Goal: Contribute content: Contribute content

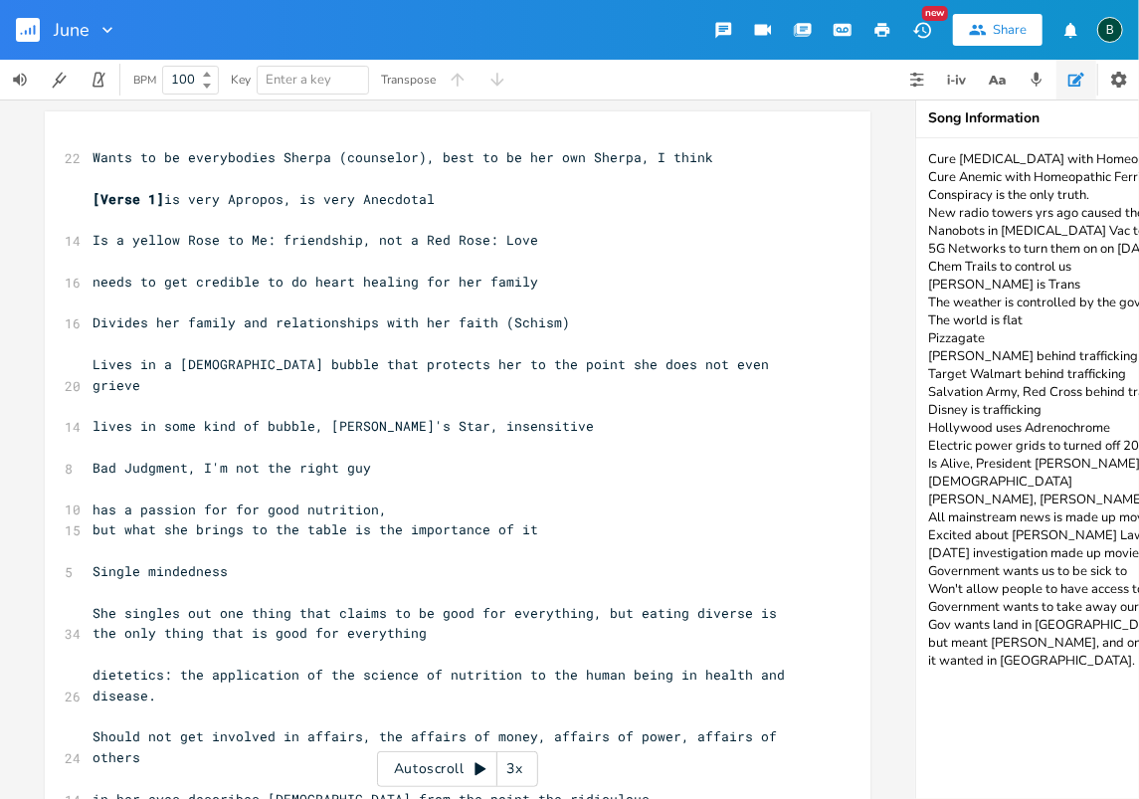
scroll to position [1, 0]
click at [32, 25] on rect "button" at bounding box center [28, 30] width 24 height 24
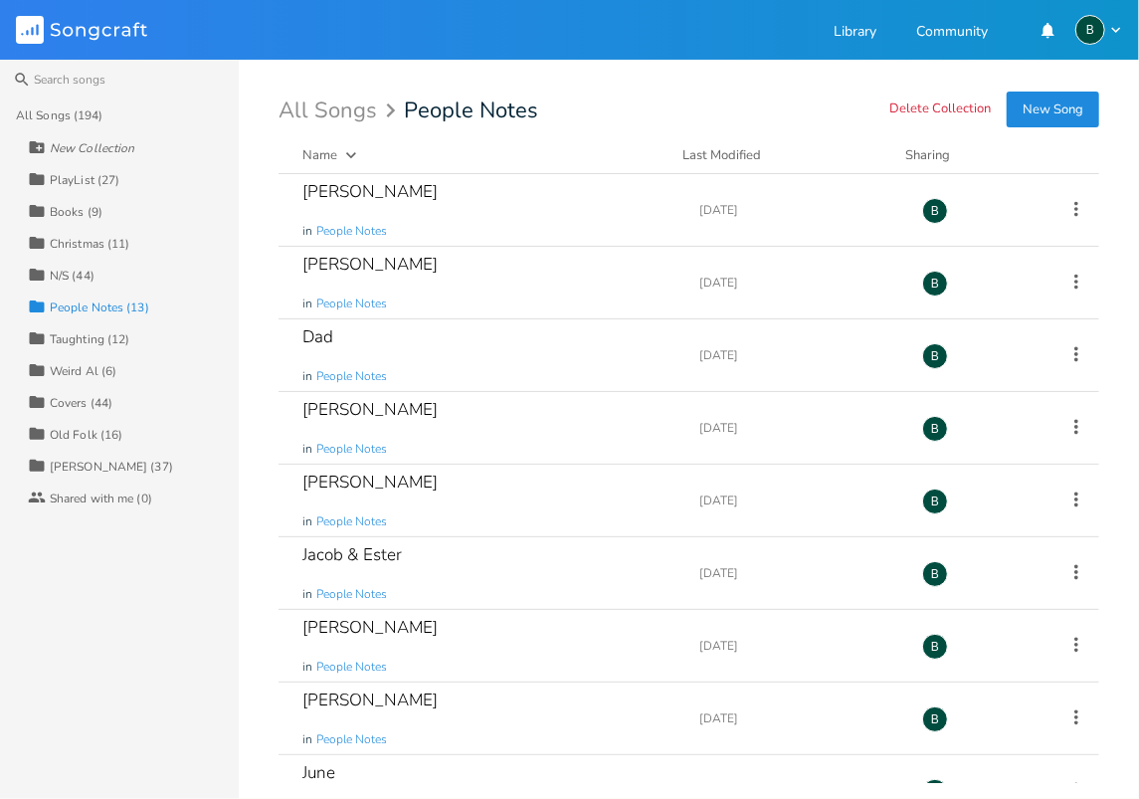
click at [96, 336] on div "Taughting (12)" at bounding box center [90, 339] width 80 height 12
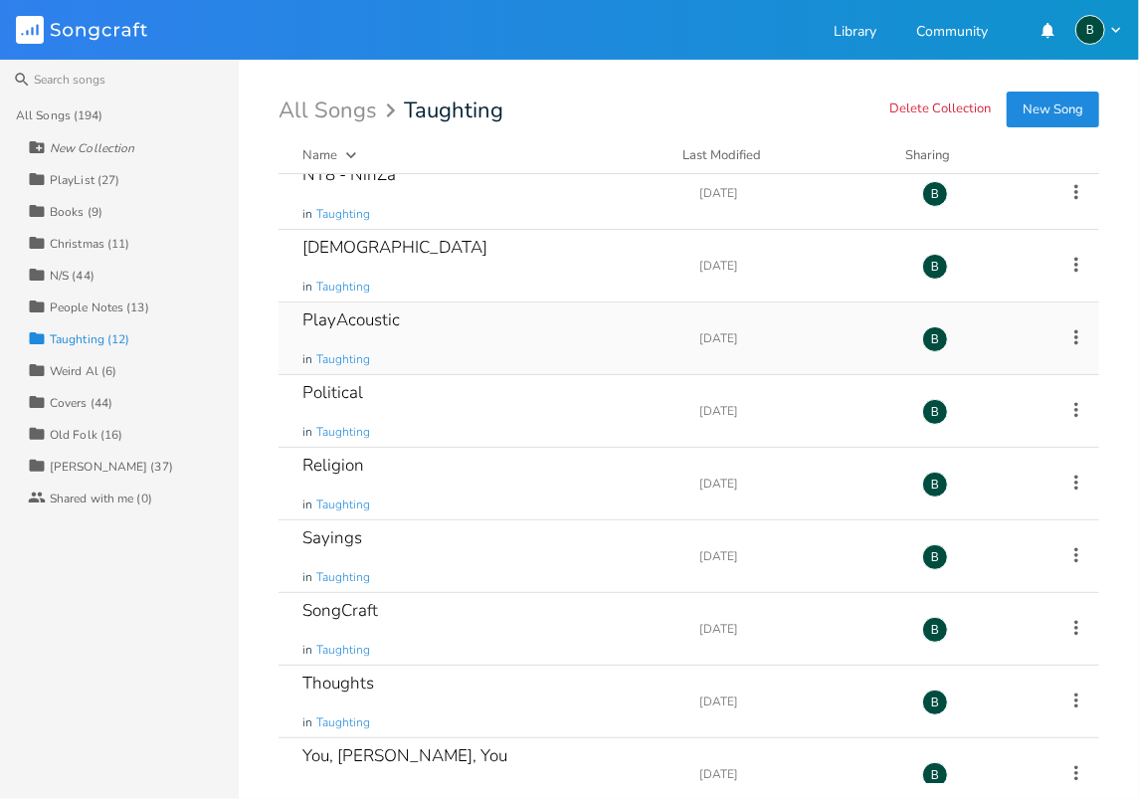
scroll to position [258, 0]
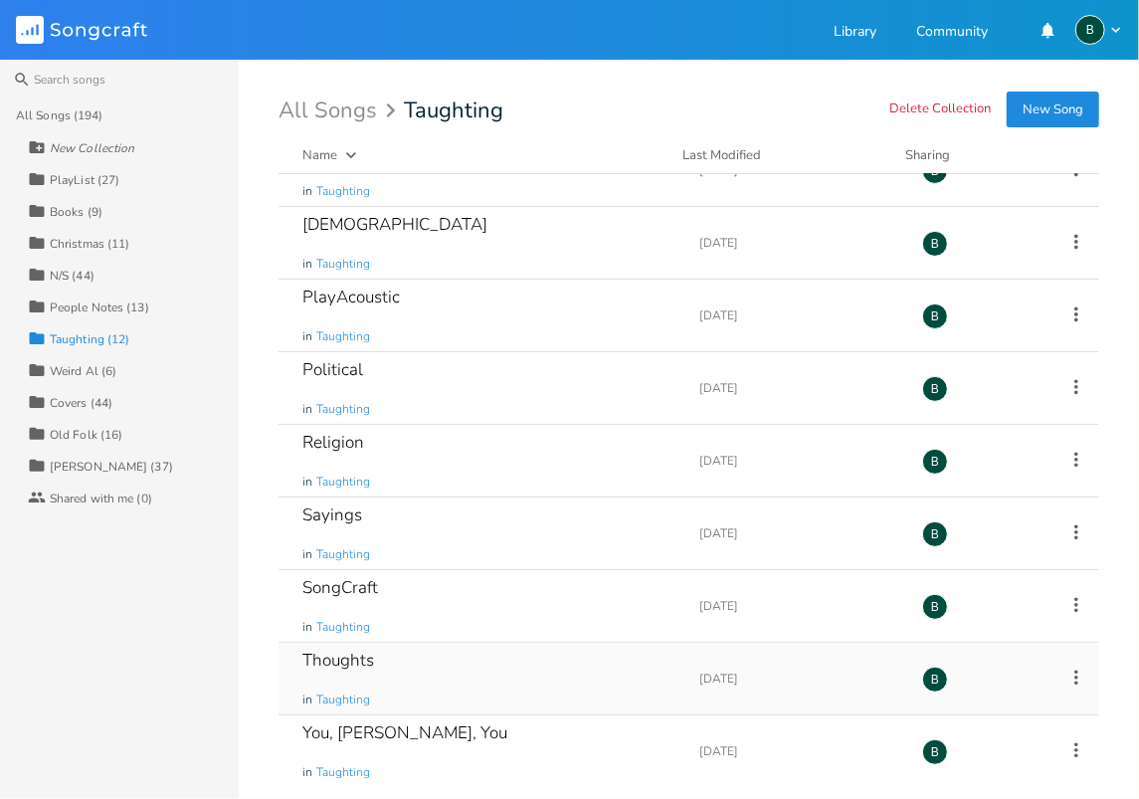
click at [322, 659] on div "Thoughts" at bounding box center [338, 660] width 72 height 17
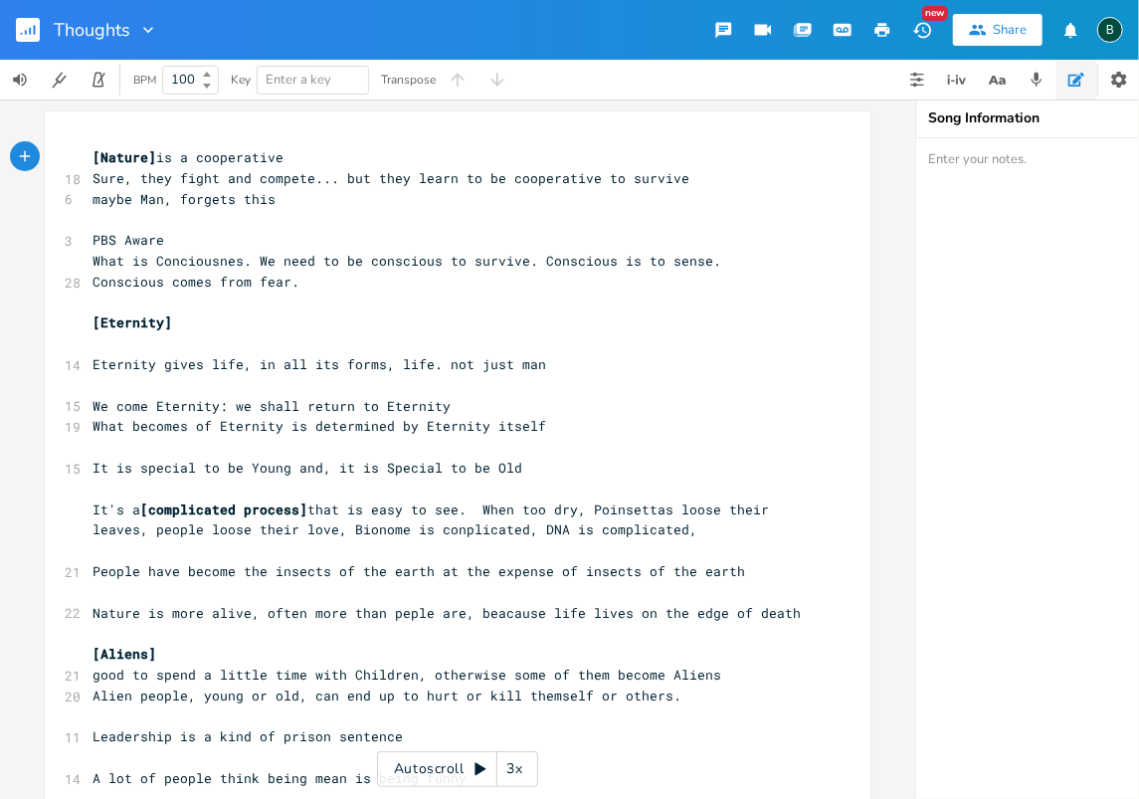
click at [29, 28] on rect "button" at bounding box center [28, 30] width 24 height 24
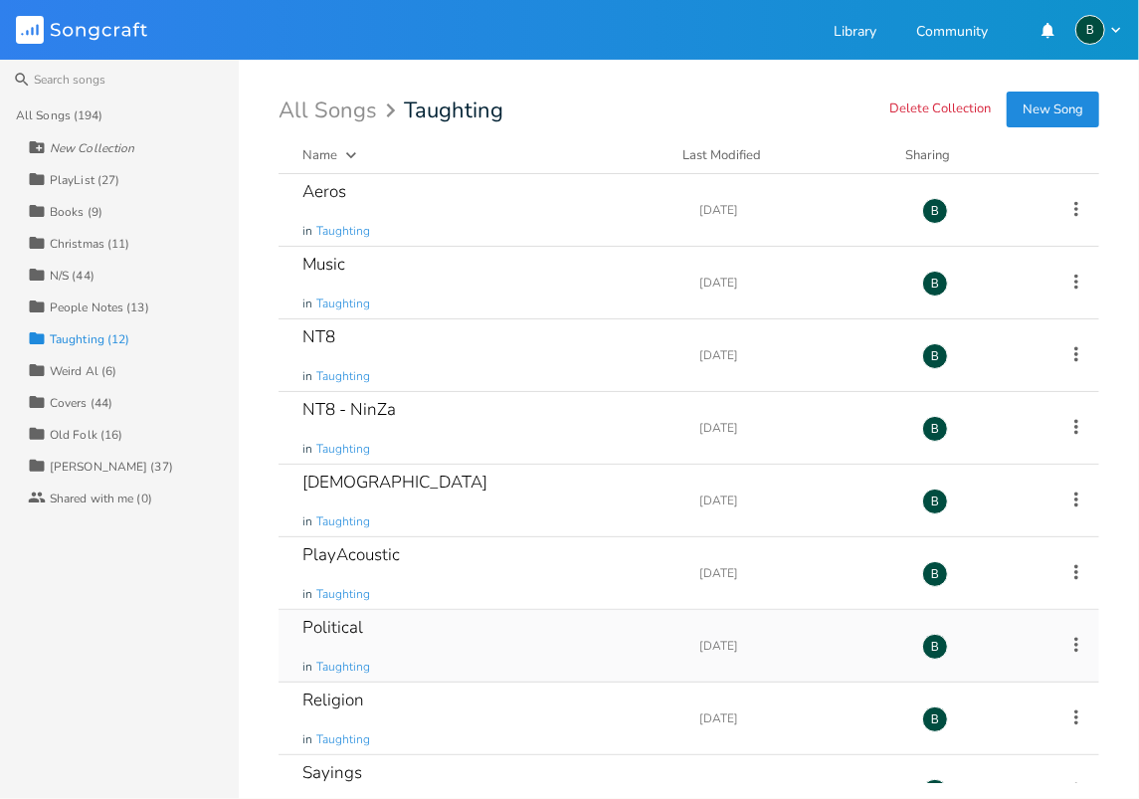
click at [334, 620] on div "Political" at bounding box center [332, 627] width 61 height 17
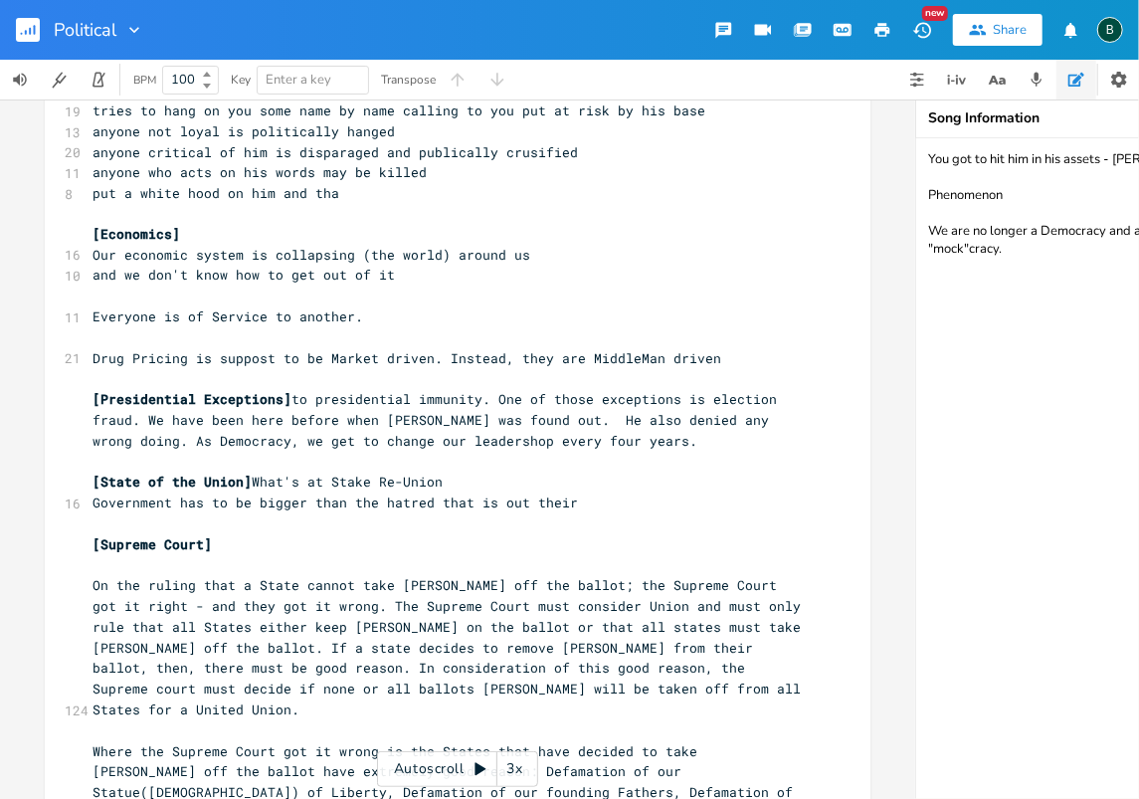
scroll to position [1592, 0]
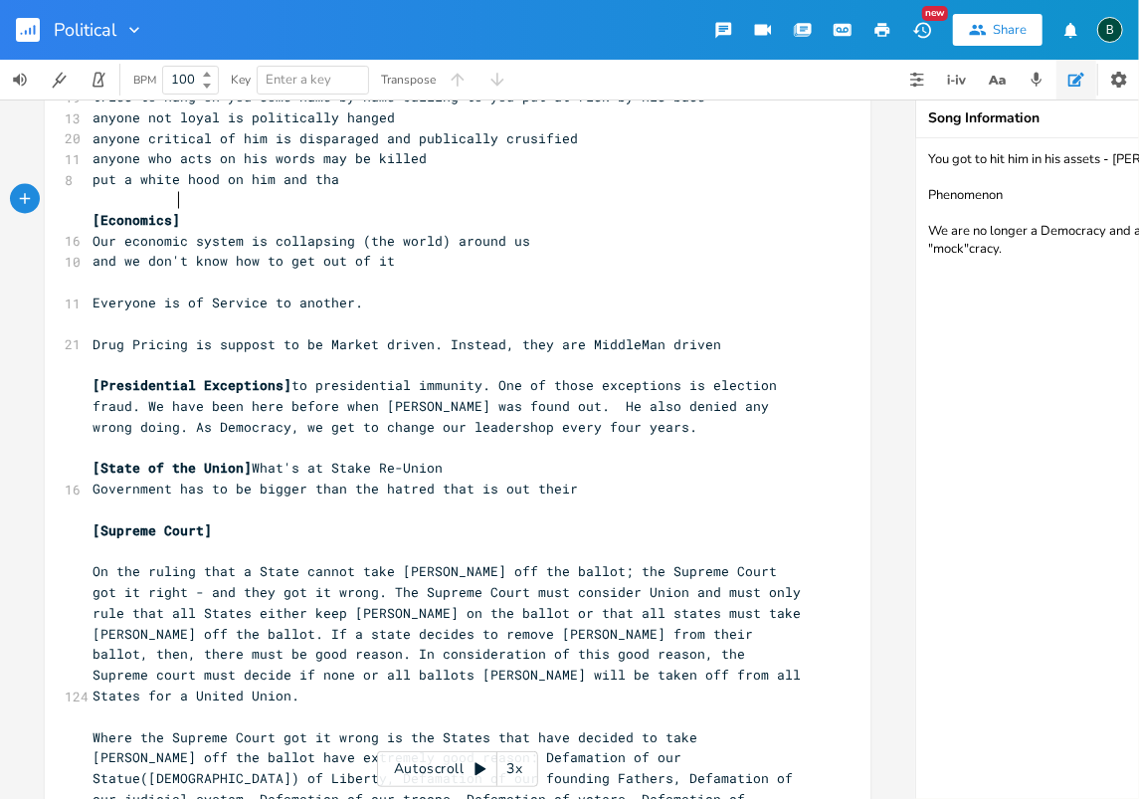
click at [173, 211] on pre "[Economics]" at bounding box center [448, 221] width 718 height 21
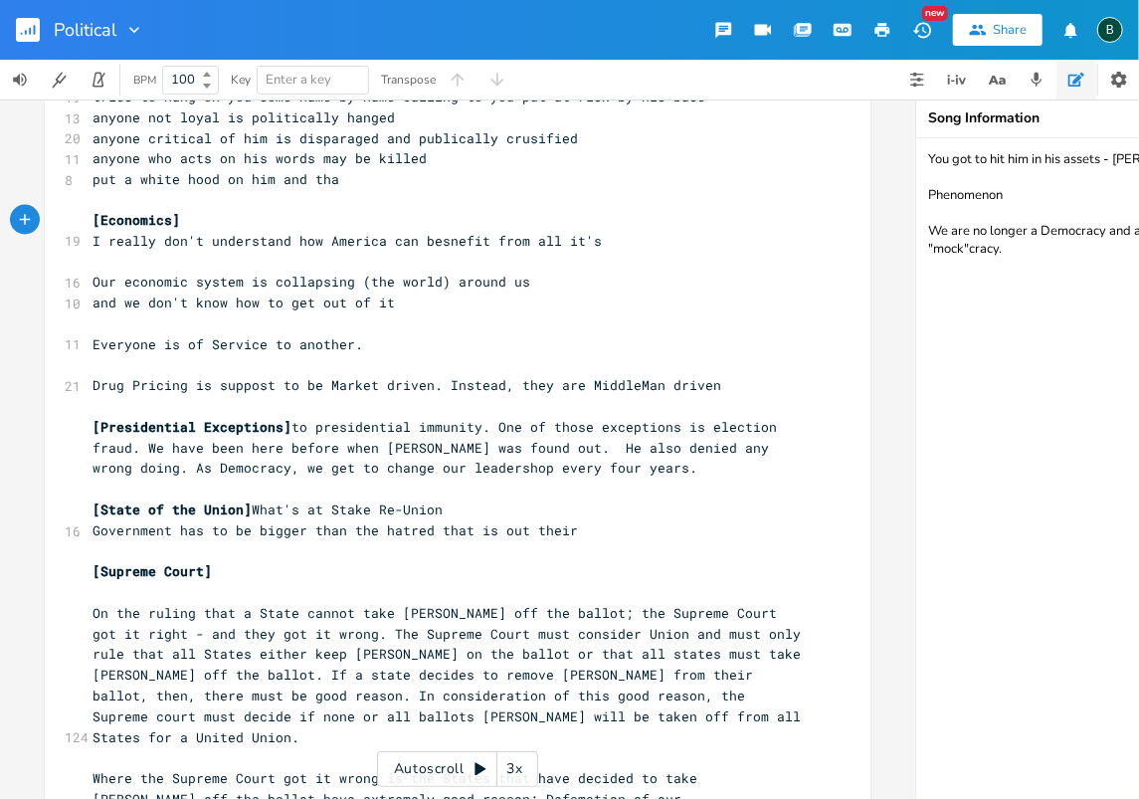
scroll to position [0, 374]
type textarea "I really don't understand how America can besnefit from all it's destruction"
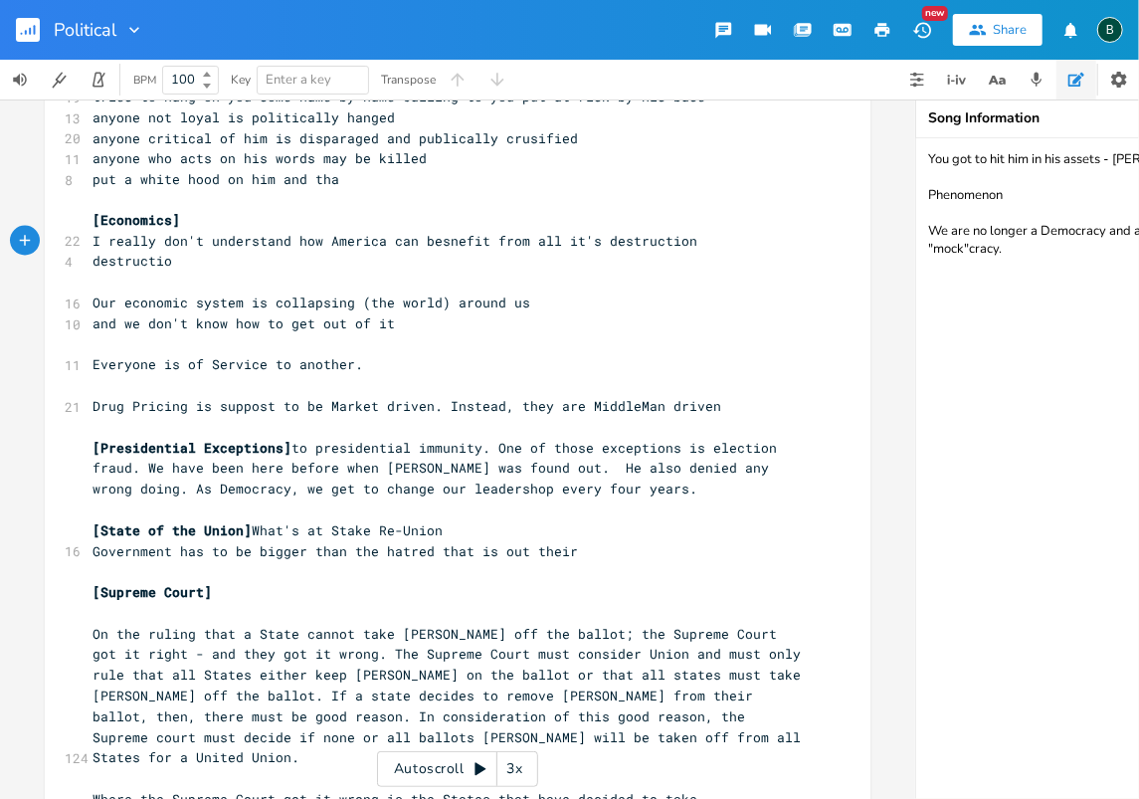
scroll to position [0, 65]
type textarea "destruction of it's finacial system"
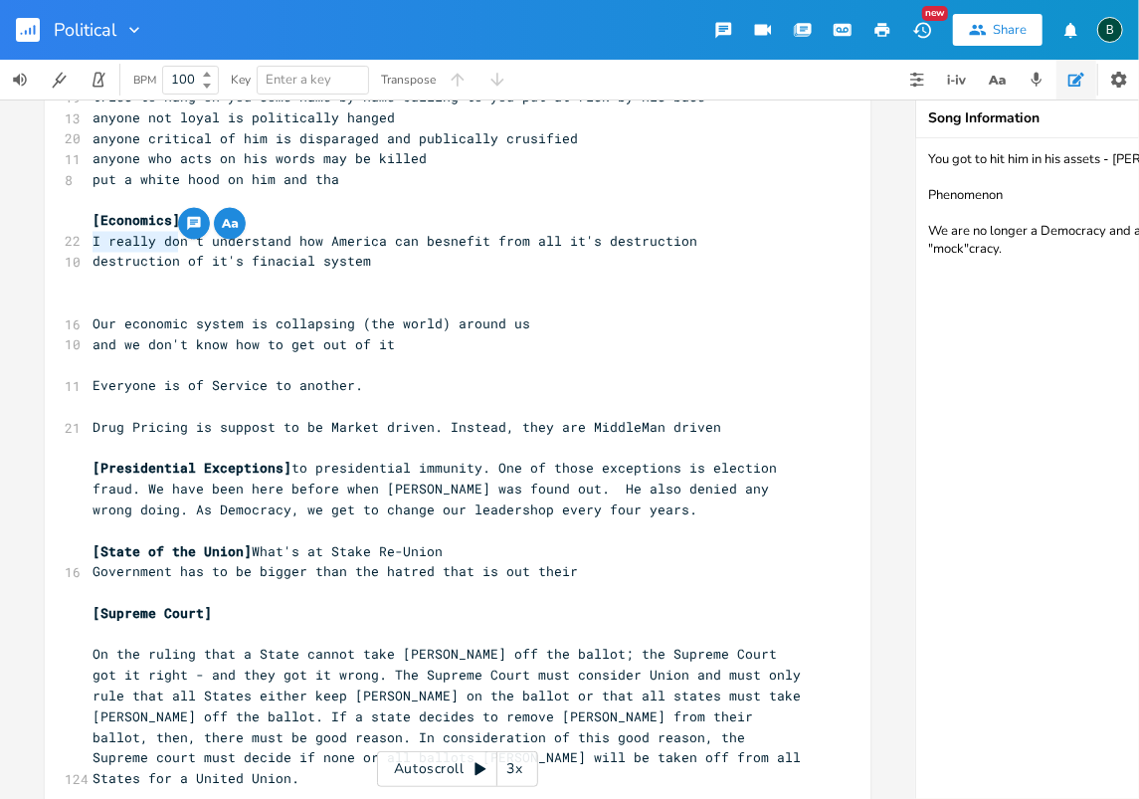
drag, startPoint x: 169, startPoint y: 241, endPoint x: 84, endPoint y: 245, distance: 85.6
click at [89, 252] on pre "destruction of it's finacial system" at bounding box center [448, 262] width 718 height 21
type textarea "destruction"
click at [93, 253] on span "destruction of it's finacial system" at bounding box center [232, 262] width 279 height 18
type textarea "..."
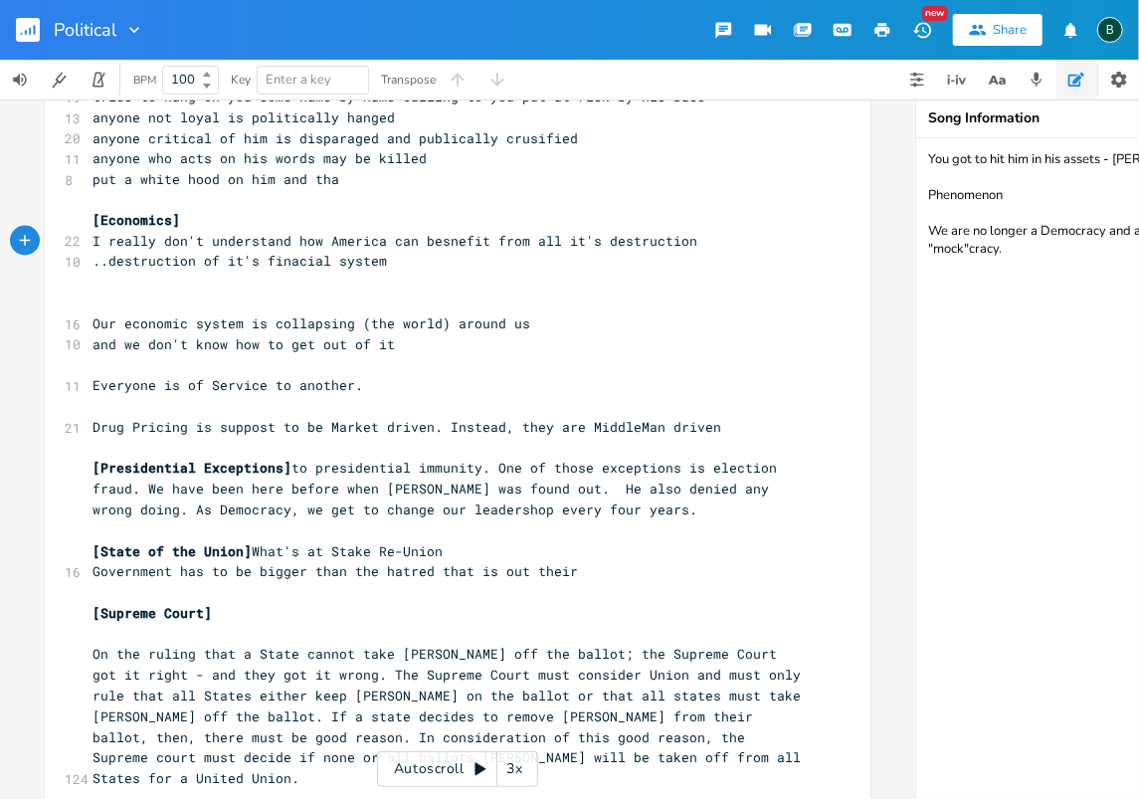
scroll to position [0, 7]
drag, startPoint x: 381, startPoint y: 240, endPoint x: 86, endPoint y: 237, distance: 295.5
click at [89, 252] on pre "...destruction of it's finacial system" at bounding box center [448, 262] width 718 height 21
type textarea "​...destruction of it's finacial system"
click at [383, 252] on pre "...destruction of it's finacial system" at bounding box center [448, 262] width 718 height 21
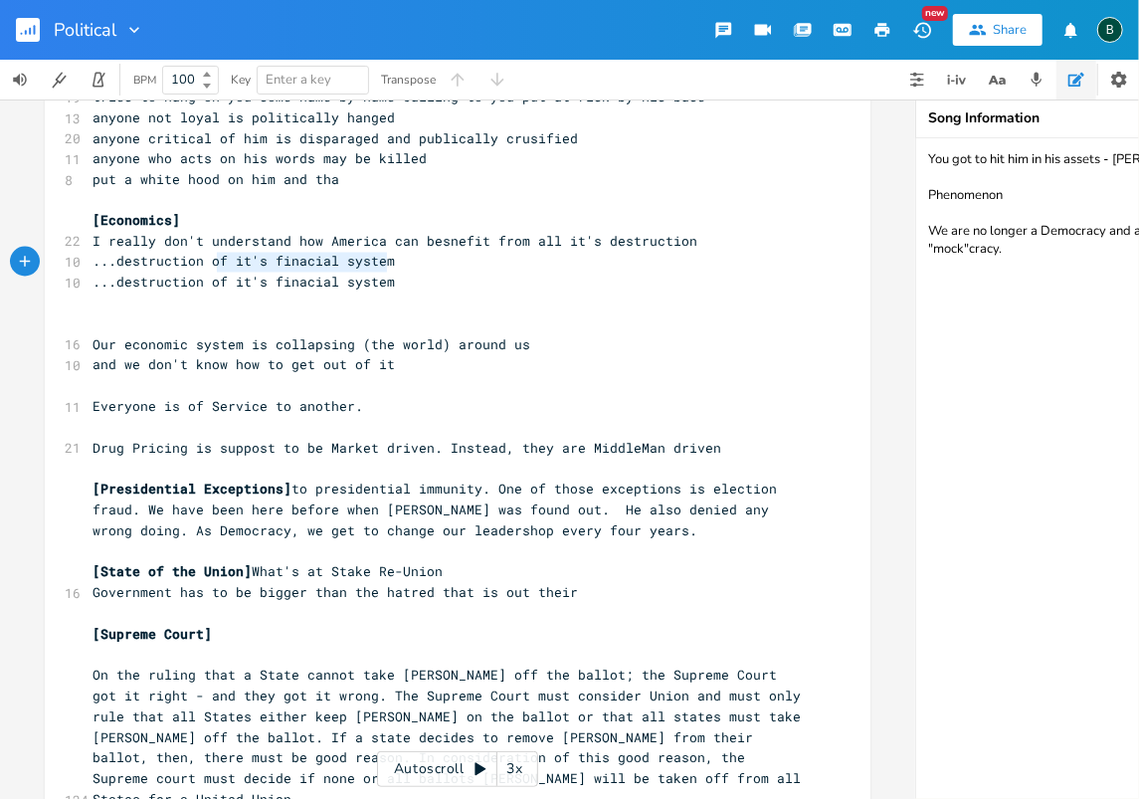
type textarea "of it's finacial system"
drag, startPoint x: 383, startPoint y: 265, endPoint x: 196, endPoint y: 269, distance: 187.1
click at [196, 273] on pre "...destruction of it's finacial system" at bounding box center [448, 283] width 718 height 21
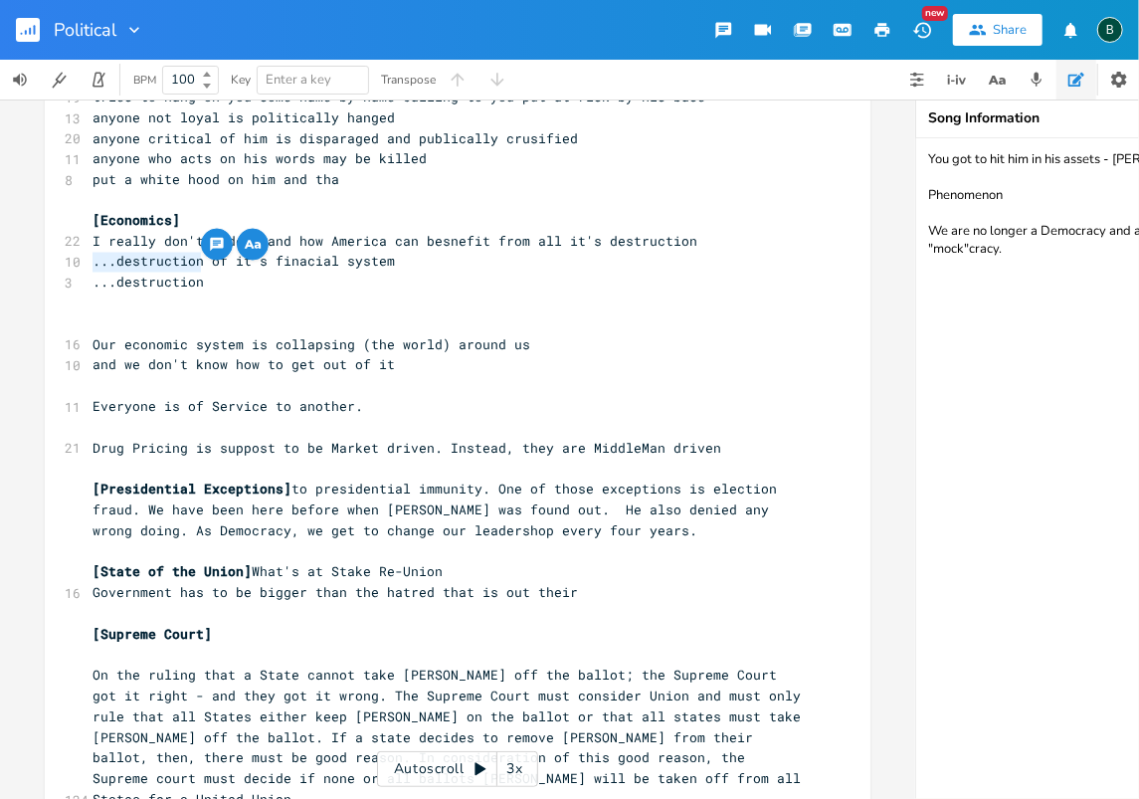
drag, startPoint x: 188, startPoint y: 265, endPoint x: 87, endPoint y: 267, distance: 101.5
click at [89, 273] on pre "...destruction" at bounding box center [448, 283] width 718 height 21
type textarea "​...destruction"
click at [199, 273] on pre "...destruction" at bounding box center [448, 283] width 718 height 21
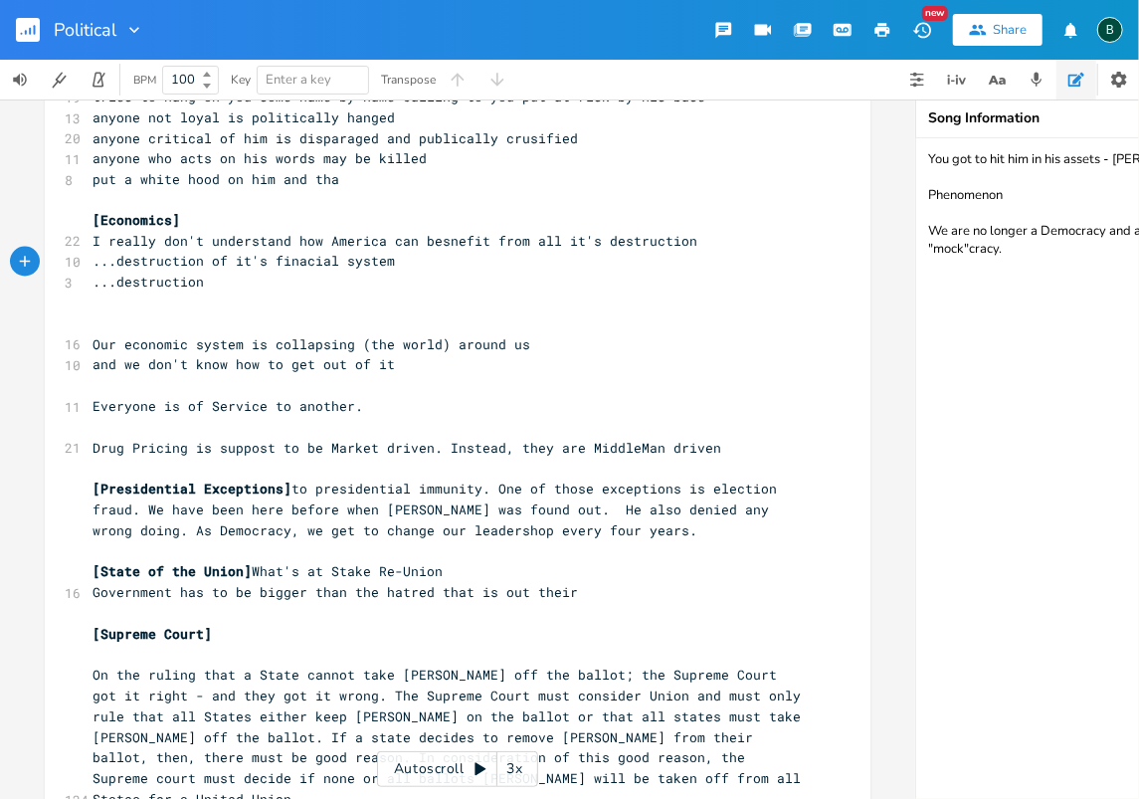
scroll to position [0, 4]
click at [295, 253] on span "...destruction of it's finacial system" at bounding box center [244, 262] width 302 height 18
type textarea "n"
click at [203, 273] on pre "...destruction" at bounding box center [448, 283] width 718 height 21
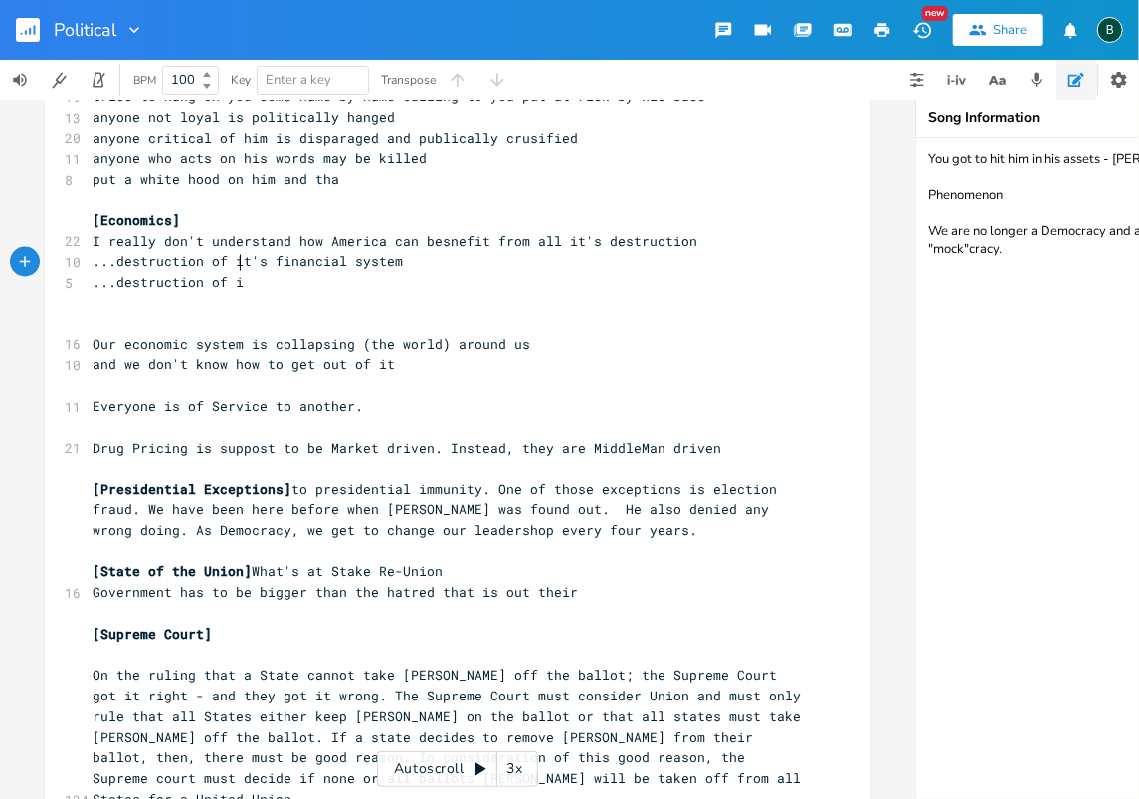
scroll to position [0, 21]
type textarea "of it's"
drag, startPoint x: 258, startPoint y: 262, endPoint x: 78, endPoint y: 267, distance: 180.1
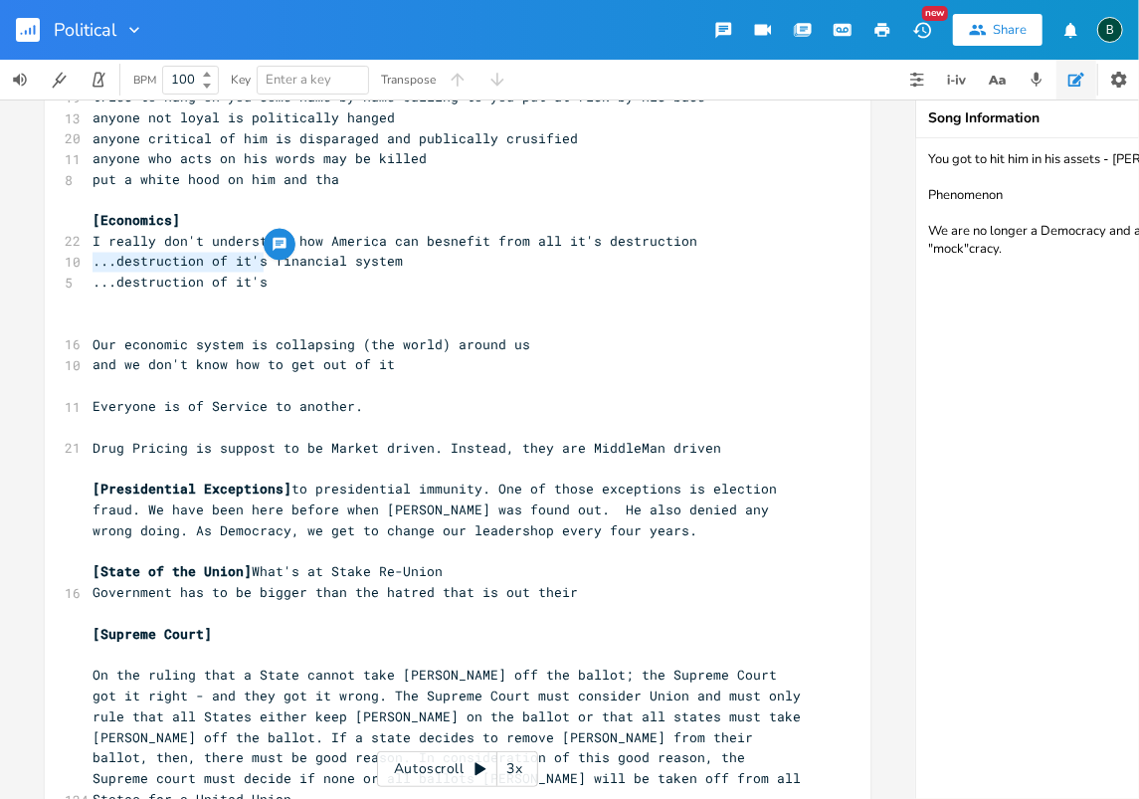
type textarea "​...destruction of it's"
click at [267, 293] on pre "​" at bounding box center [448, 303] width 718 height 21
type textarea "reorces"
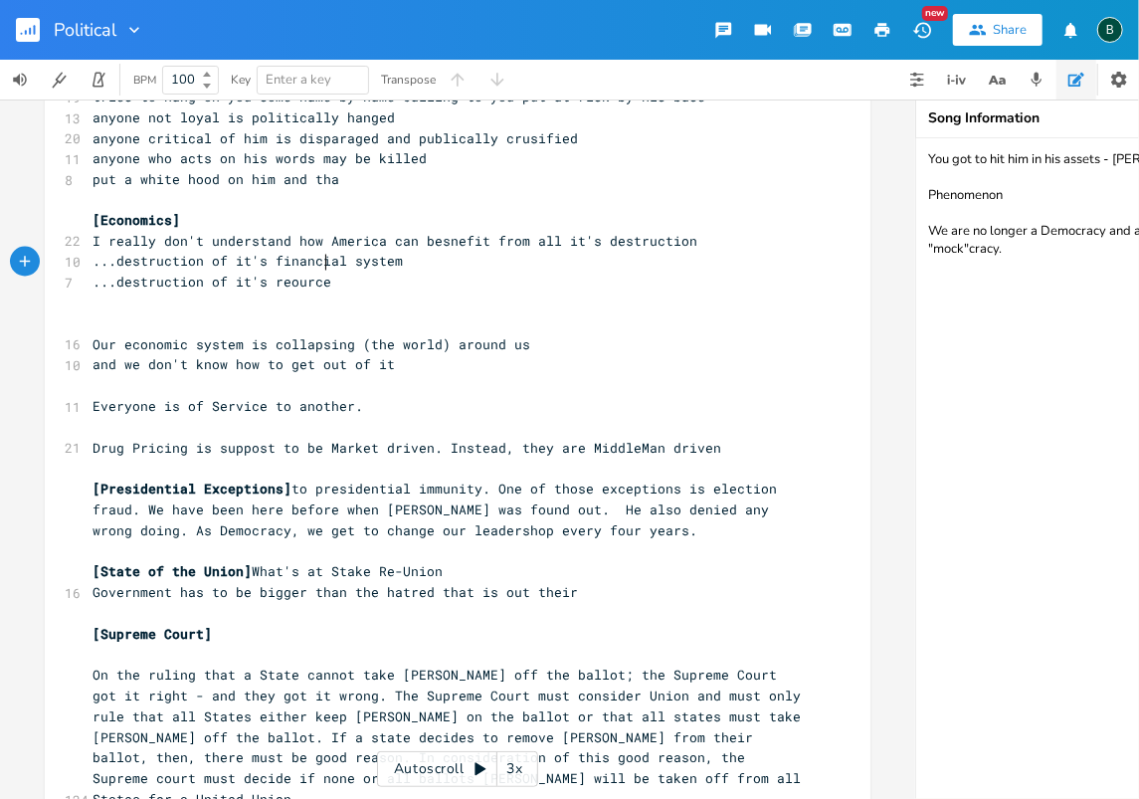
type textarea "urces"
click at [281, 274] on span "...destruction of it's reources" at bounding box center [216, 283] width 247 height 18
type textarea "s"
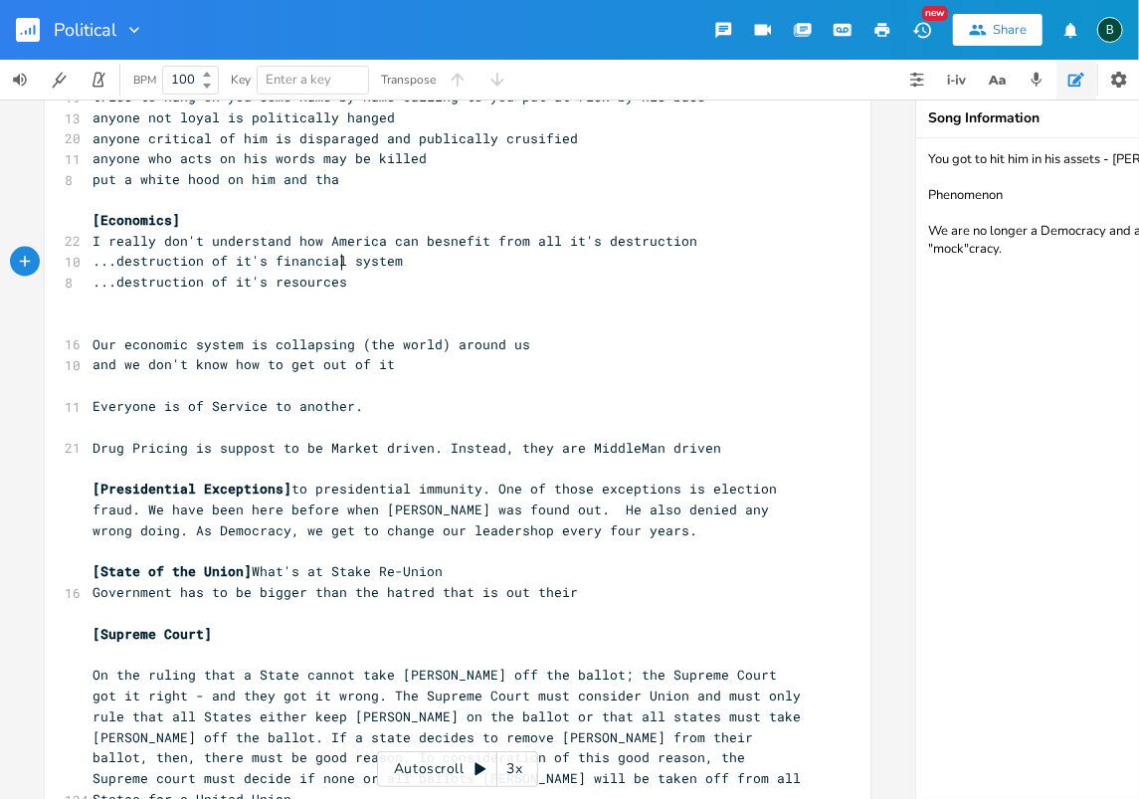
click at [332, 274] on span "...destruction of it's resources" at bounding box center [220, 283] width 255 height 18
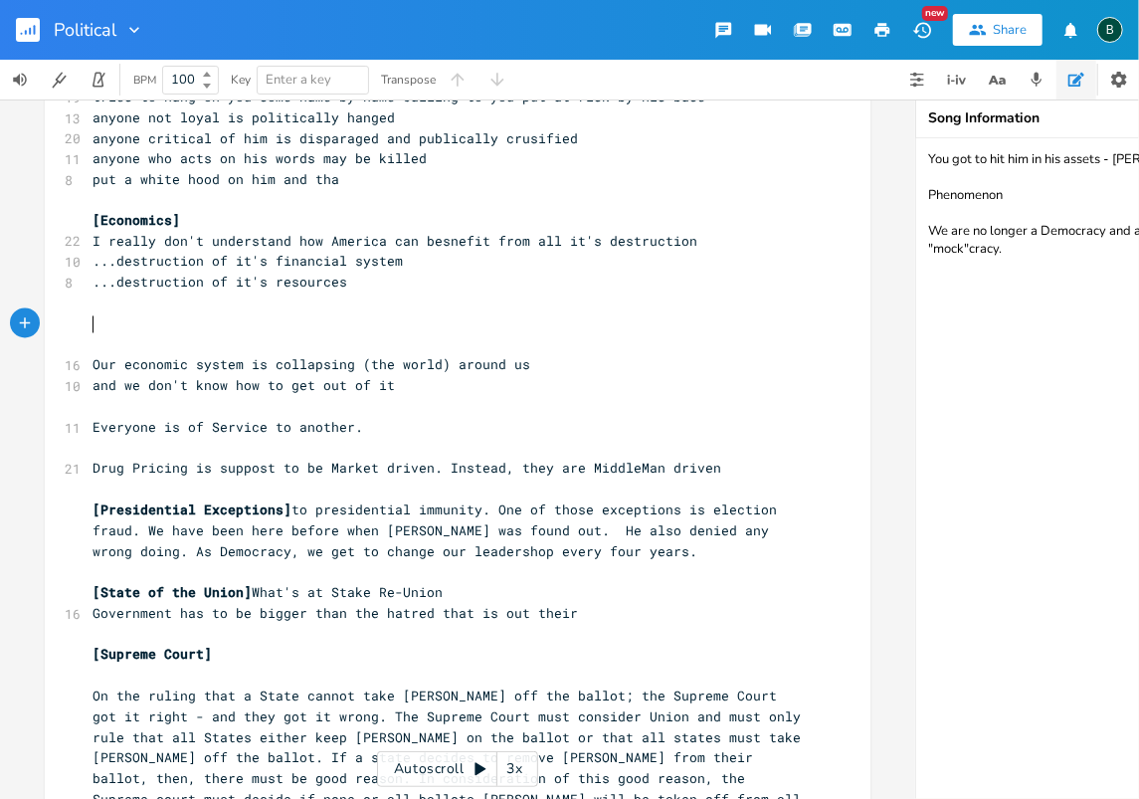
click at [89, 335] on pre "​" at bounding box center [448, 345] width 718 height 21
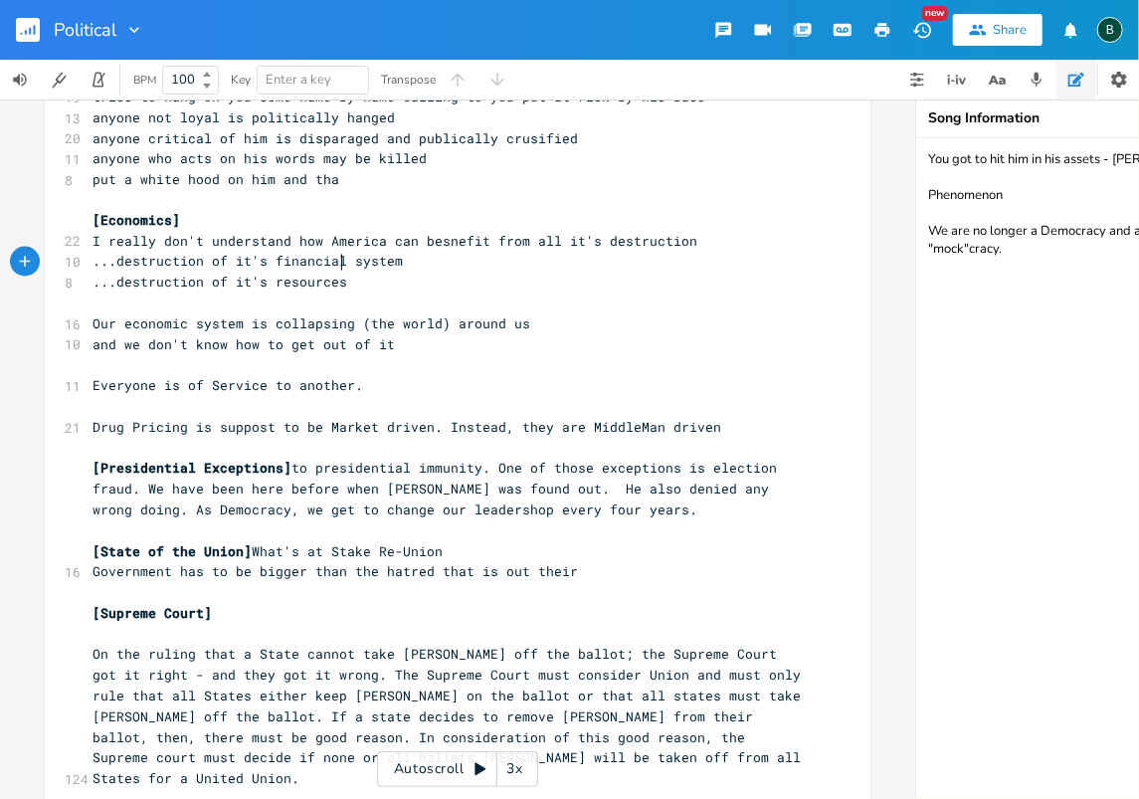
click at [335, 273] on pre "...destruction of it's resources" at bounding box center [448, 283] width 718 height 21
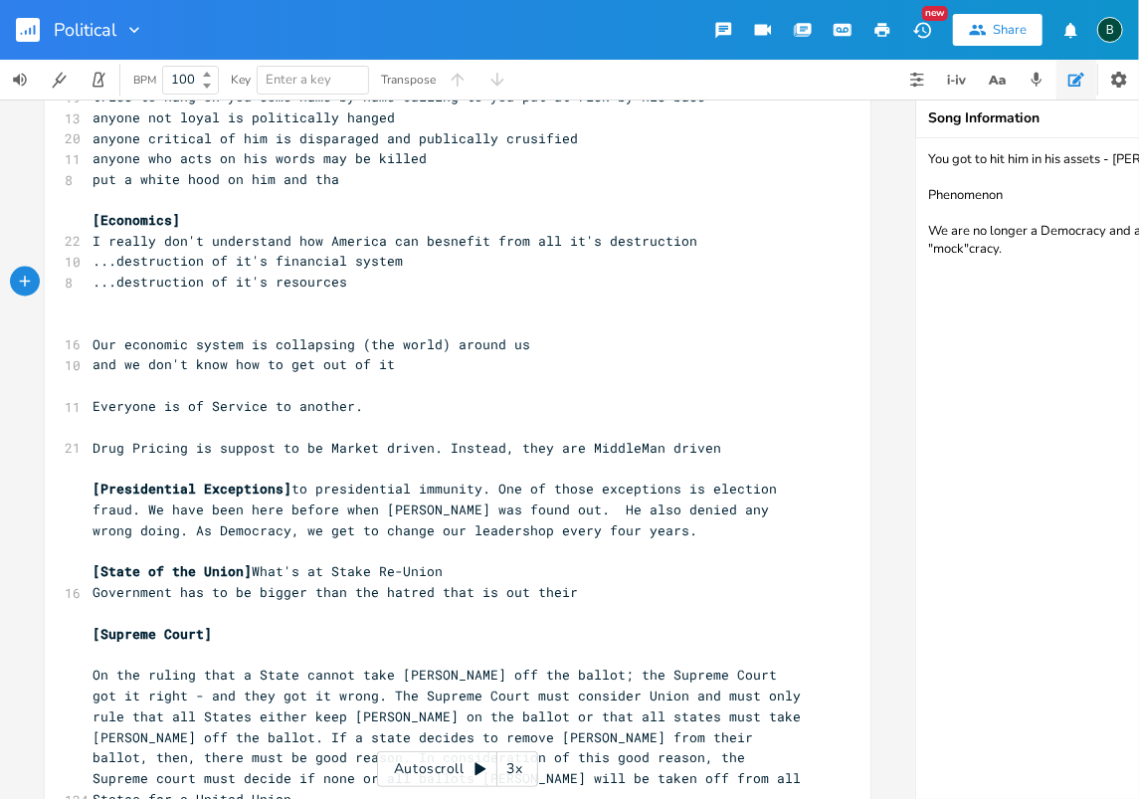
paste textarea
type textarea "environment with plastics"
click at [341, 273] on pre "...destruction of it's resources" at bounding box center [448, 283] width 718 height 21
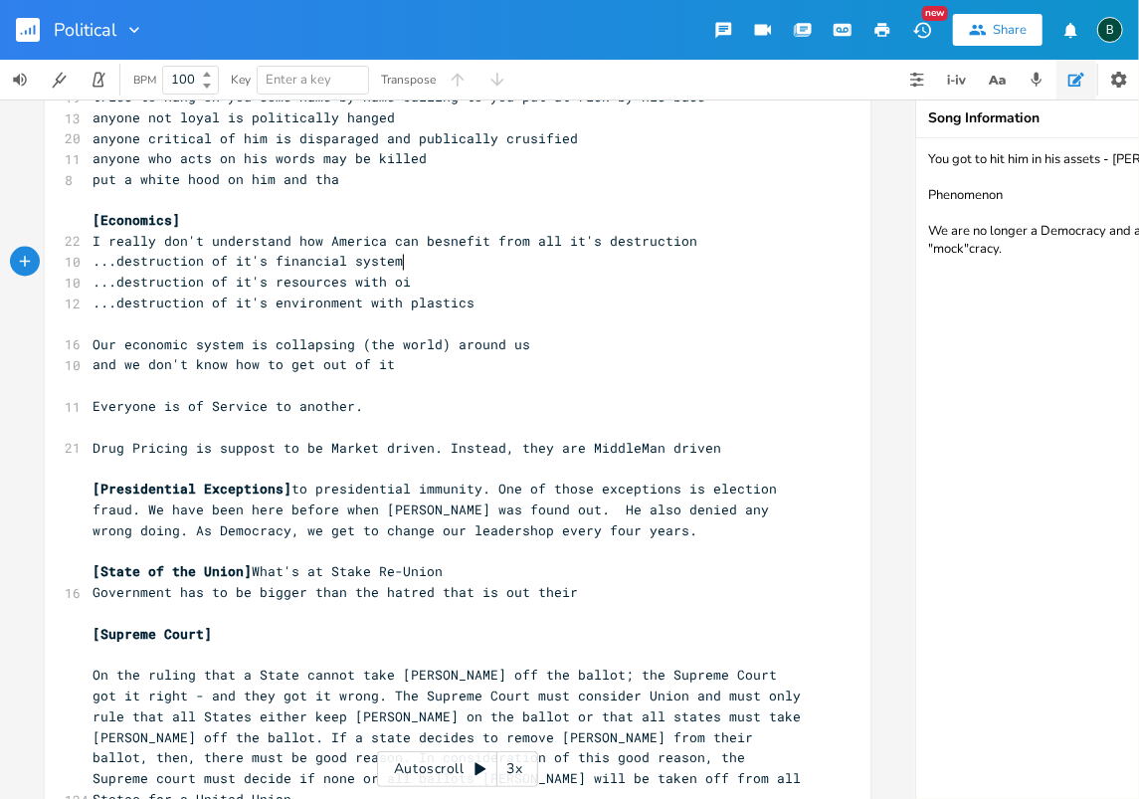
scroll to position [0, 46]
type textarea "with oil & naturalgas"
click at [482, 274] on span "...destruction of it's resources with oil & naturalgas" at bounding box center [308, 283] width 430 height 18
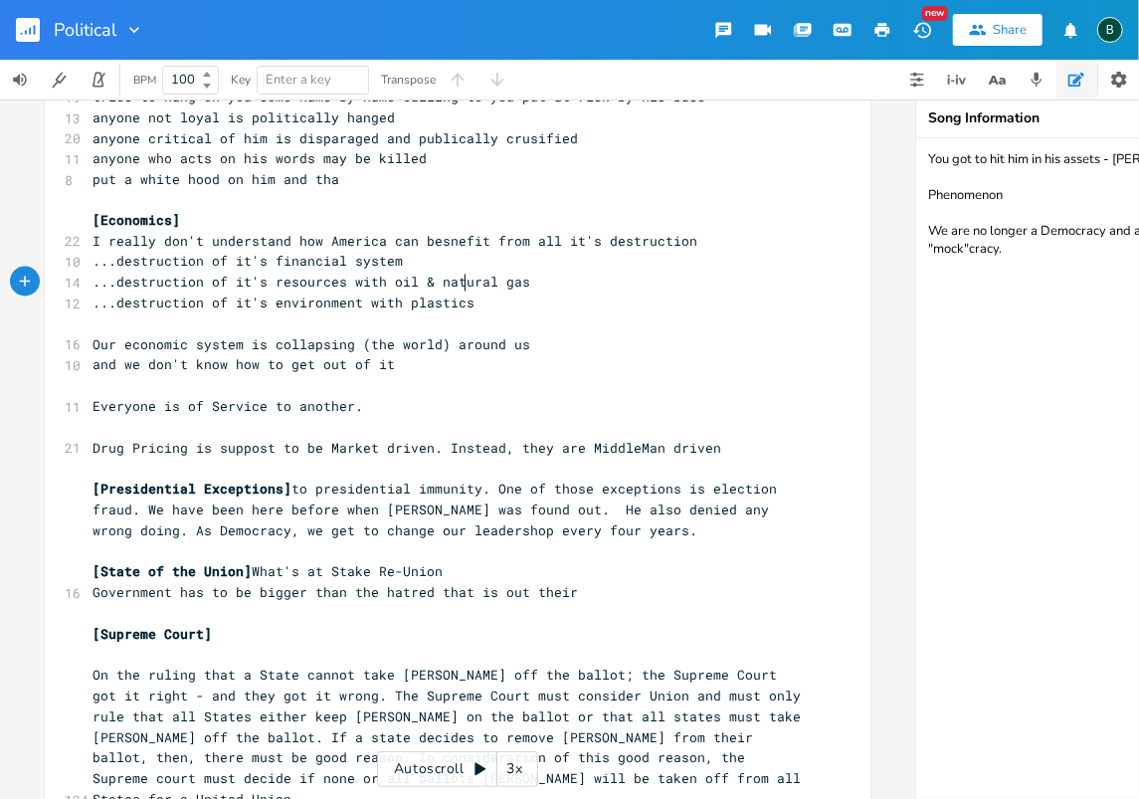
click at [460, 293] on pre "...destruction of it's environment with plastics" at bounding box center [448, 303] width 718 height 21
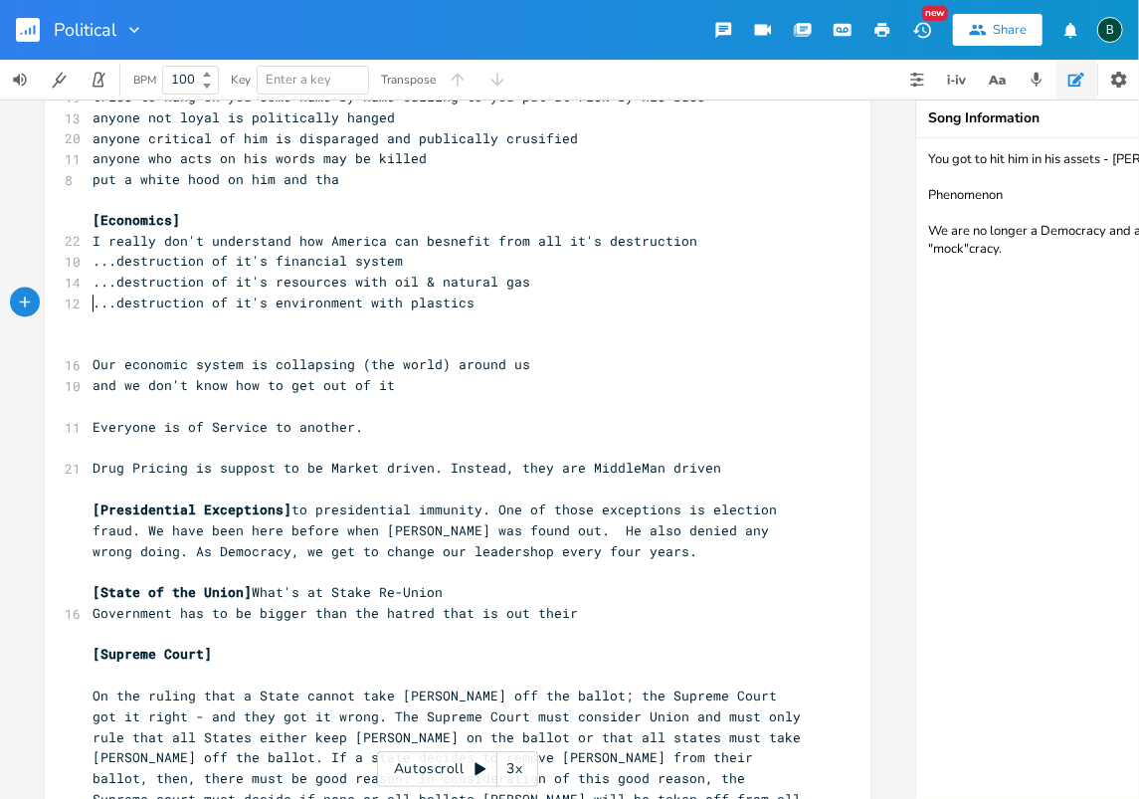
paste textarea
type textarea "middle class"
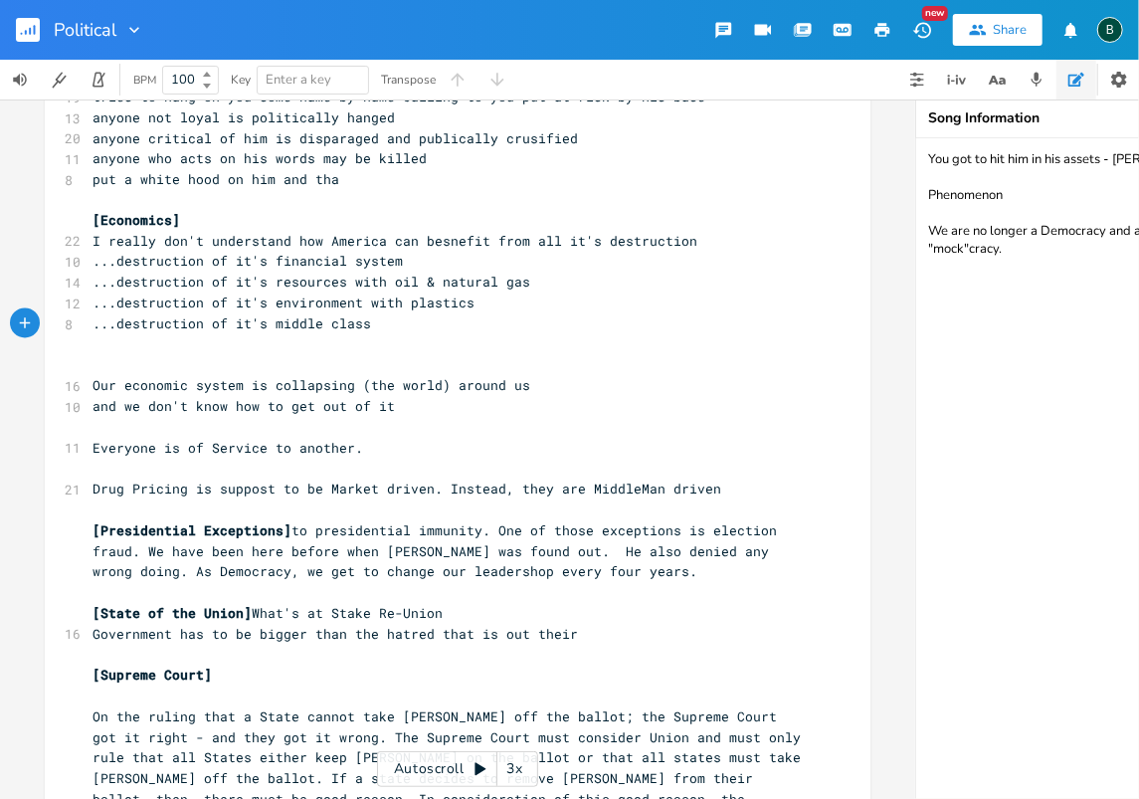
paste textarea
type textarea "social"
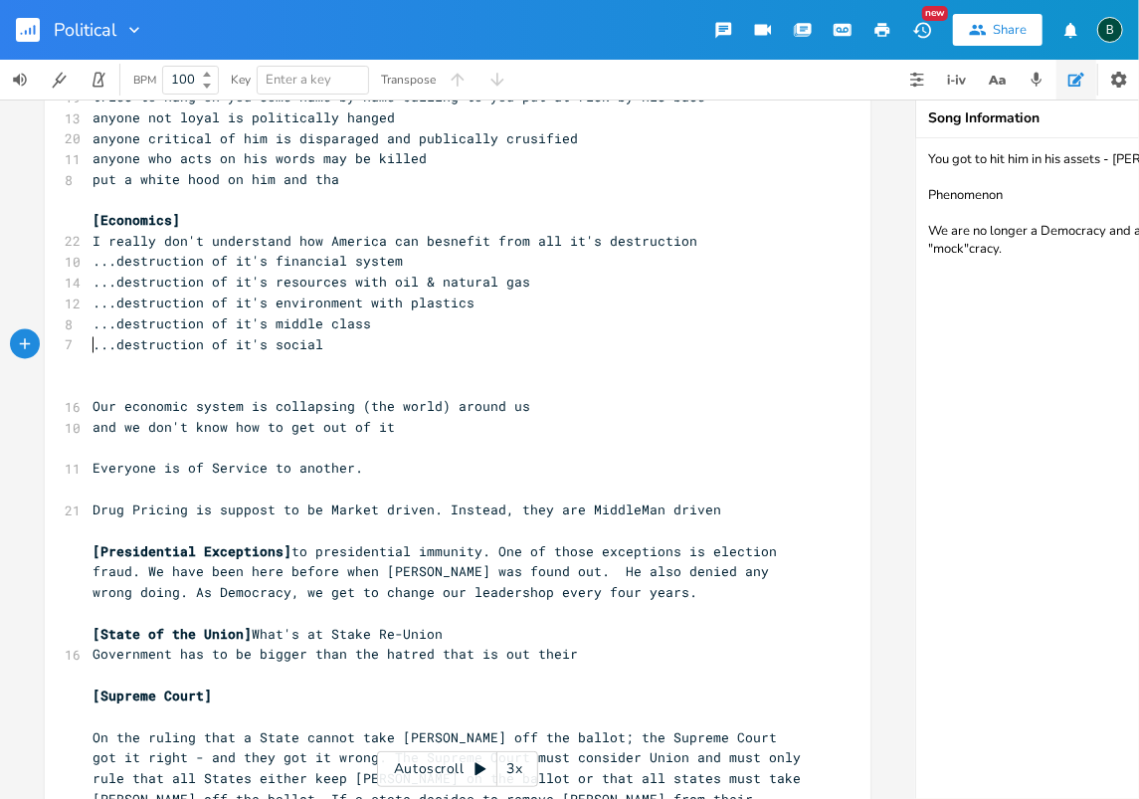
paste textarea
type textarea "political comprimize"
click at [382, 356] on span "...destruction of it's political comprimize" at bounding box center [264, 365] width 342 height 18
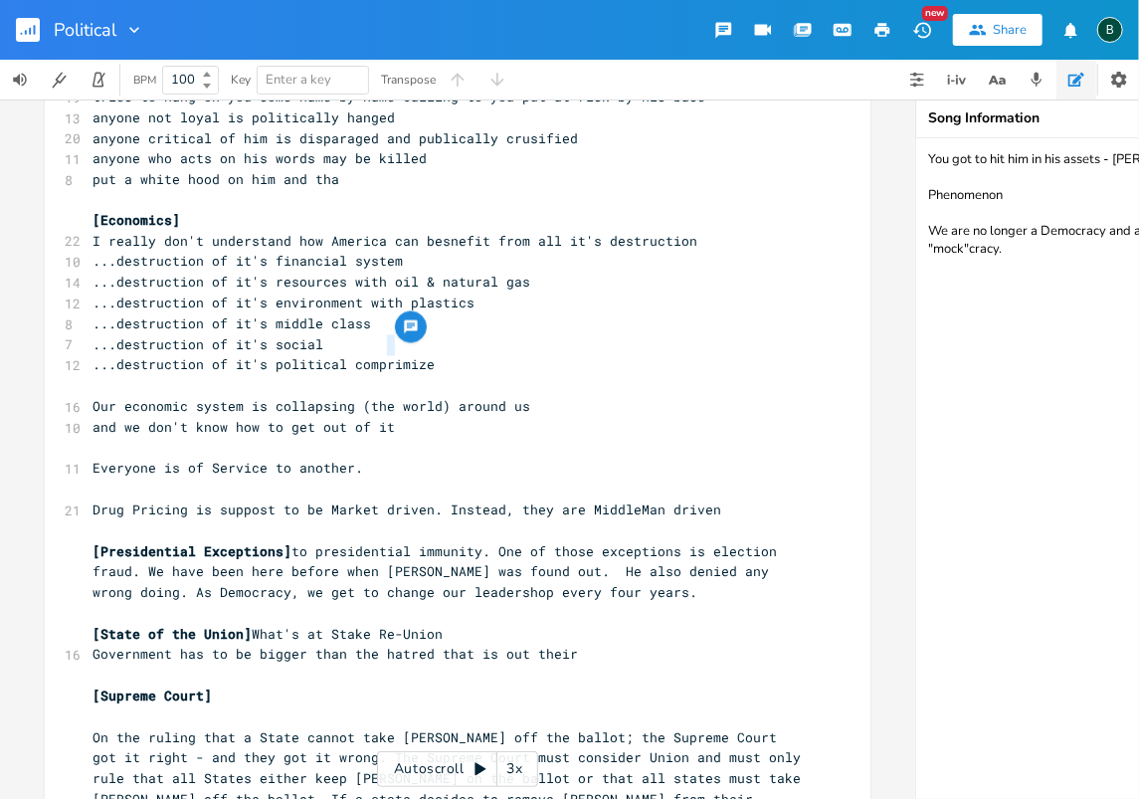
type textarea "o"
drag, startPoint x: 418, startPoint y: 345, endPoint x: 339, endPoint y: 345, distance: 78.6
click at [339, 356] on span "...destruction of it's political compromize" at bounding box center [264, 365] width 342 height 18
type textarea "compromize"
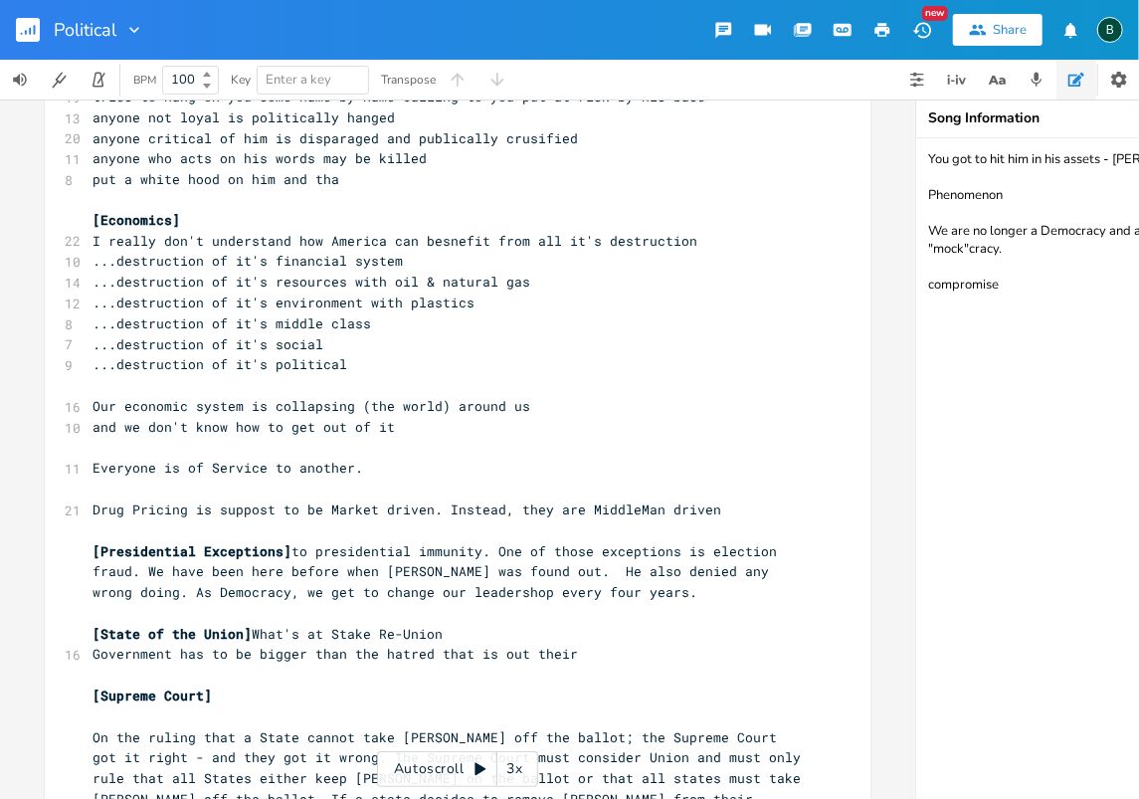
drag, startPoint x: 996, startPoint y: 283, endPoint x: 929, endPoint y: 292, distance: 67.4
click at [929, 292] on textarea "You got to hit him in his assets - [PERSON_NAME] Phenomenon We are no longer a …" at bounding box center [1115, 468] width 398 height 661
type textarea "You got to hit him in his assets - [PERSON_NAME] Phenomenon We are no longer a …"
click at [340, 356] on span "...destruction of it's political" at bounding box center [220, 365] width 255 height 18
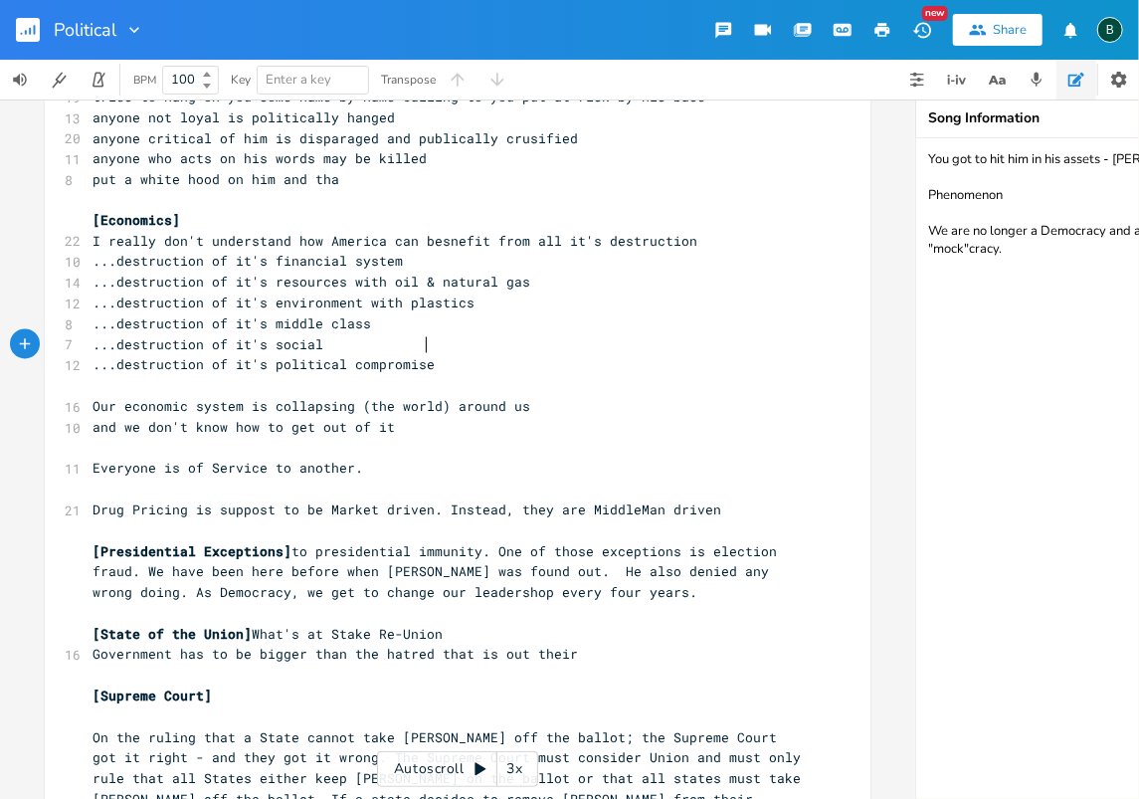
click at [315, 335] on pre "...destruction of it's social" at bounding box center [448, 345] width 718 height 21
click at [308, 336] on span "...destruction of it's social" at bounding box center [208, 345] width 231 height 18
type textarea "ness by picking sides"
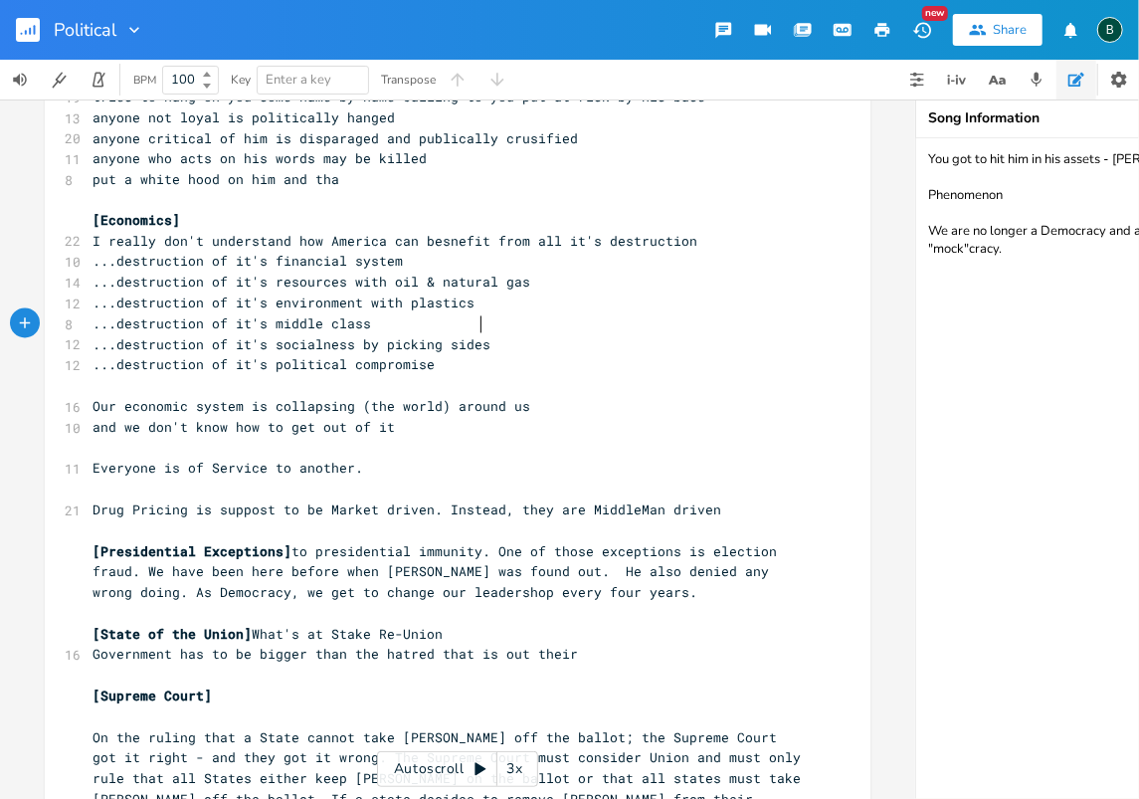
click at [420, 356] on span "...destruction of it's political compromise" at bounding box center [264, 365] width 342 height 18
drag, startPoint x: 676, startPoint y: 220, endPoint x: 606, endPoint y: 219, distance: 70.6
click at [606, 232] on pre "I really don't understand how America can besnefit from all it's destruction" at bounding box center [448, 242] width 718 height 21
type textarea "vastaon"
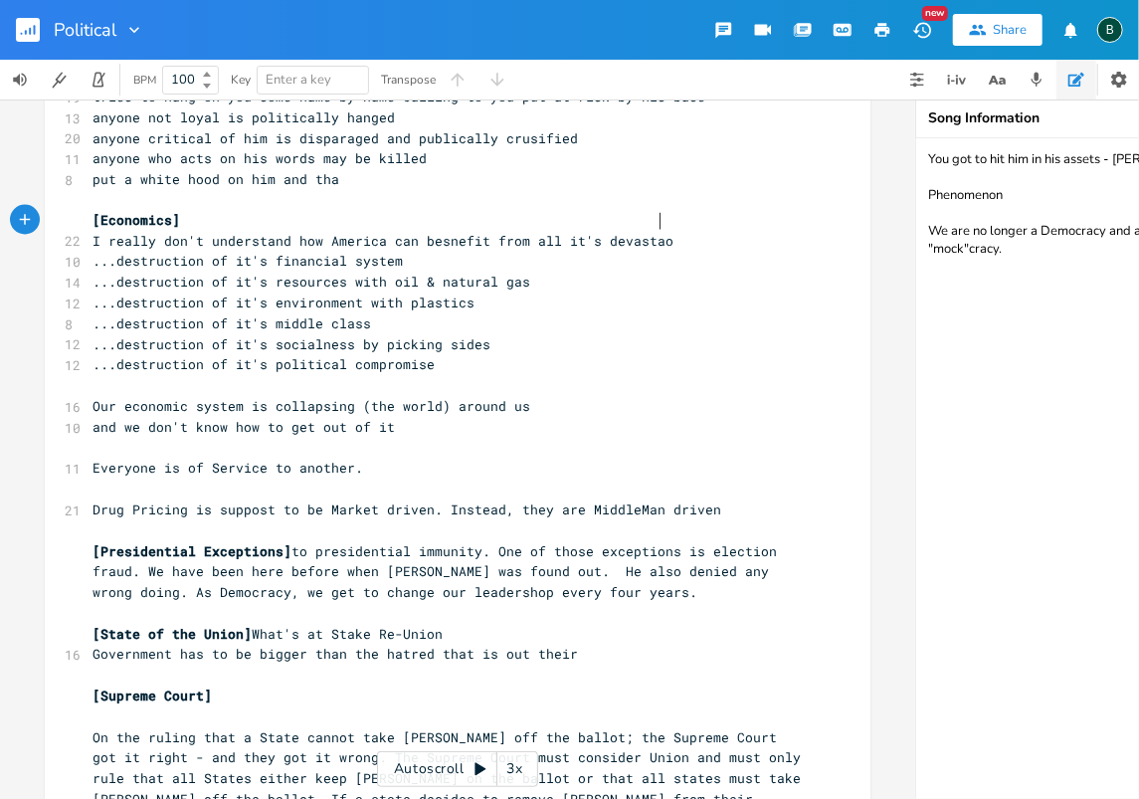
scroll to position [0, 45]
type textarea "ation"
drag, startPoint x: 591, startPoint y: 218, endPoint x: 674, endPoint y: 223, distance: 83.7
click at [674, 233] on span "I really don't understand how America can besnefit from all it's devastation" at bounding box center [395, 242] width 605 height 18
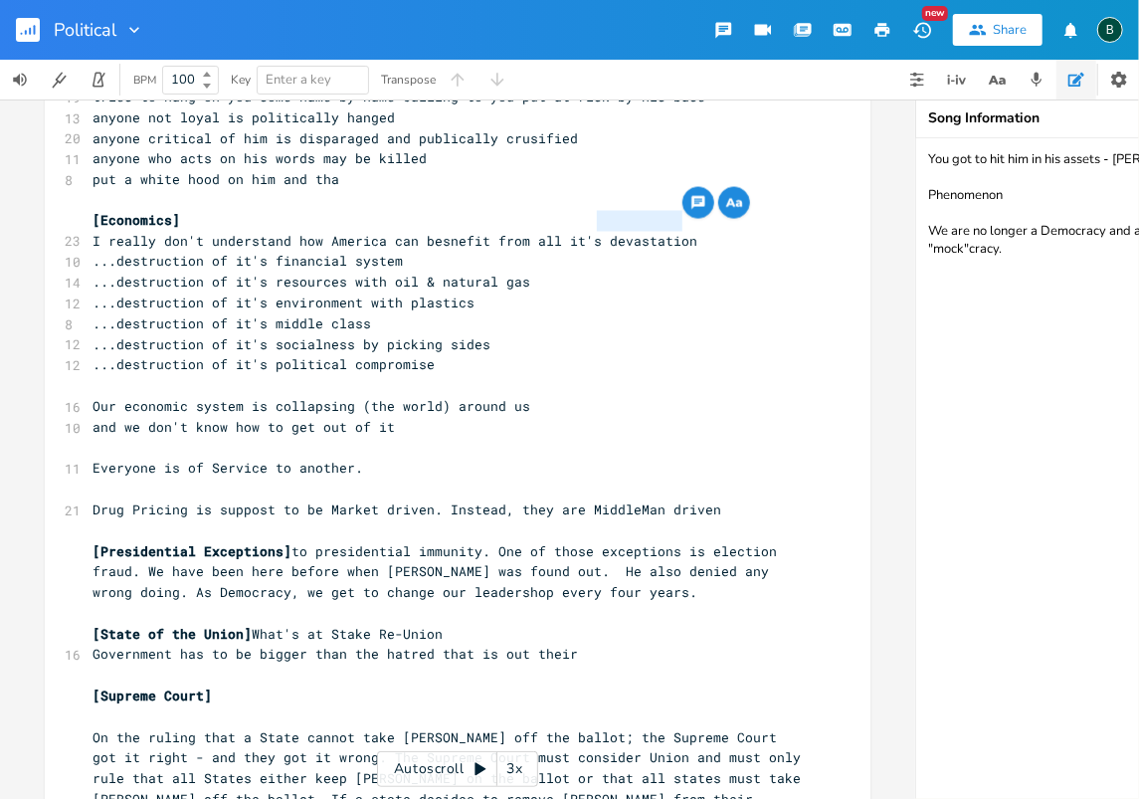
type textarea "devastation"
click at [1007, 312] on textarea "You got to hit him in his assets - [PERSON_NAME] Phenomenon We are no longer a …" at bounding box center [1115, 468] width 398 height 661
drag, startPoint x: 1003, startPoint y: 283, endPoint x: 927, endPoint y: 286, distance: 75.7
click at [927, 286] on textarea "You got to hit him in his assets - [PERSON_NAME] Phenomenon We are no longer a …" at bounding box center [1115, 468] width 398 height 661
type textarea "You got to hit him in his assets - [PERSON_NAME] Phenomenon We are no longer a …"
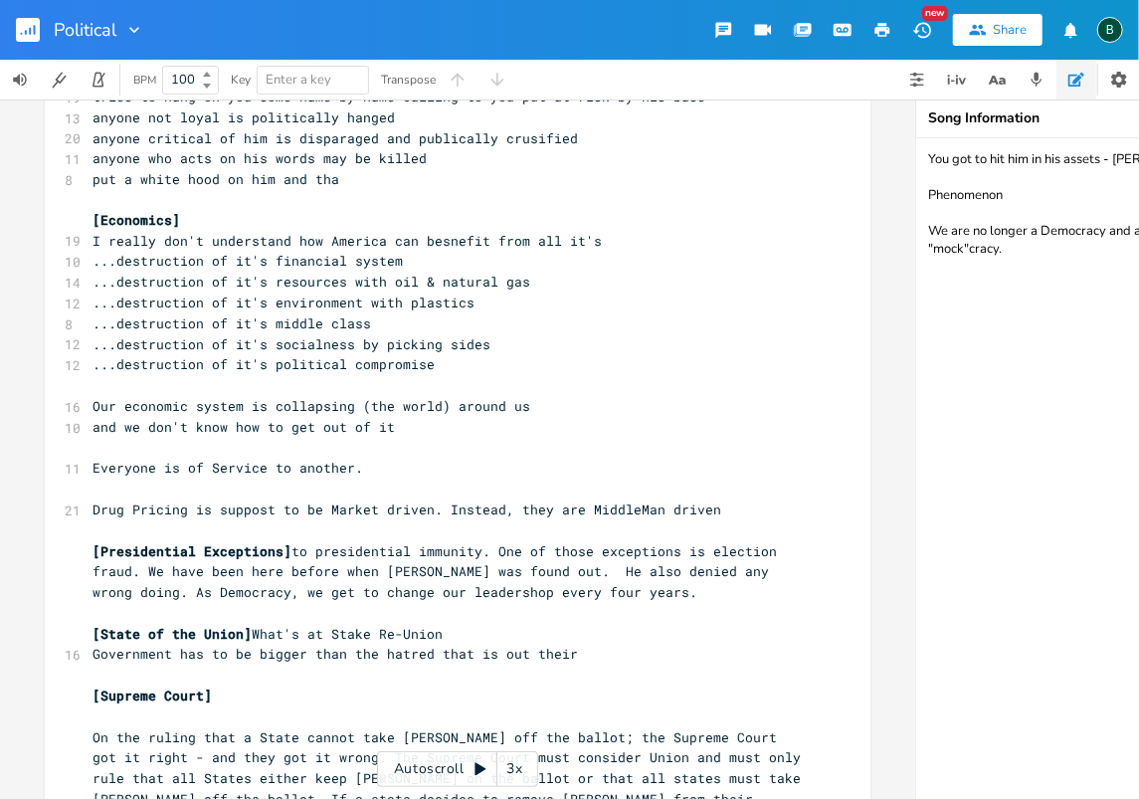
scroll to position [0, 0]
click at [591, 232] on pre "I really don't understand how America can besnefit from all it's" at bounding box center [448, 242] width 718 height 21
type textarea "Devastation"
drag, startPoint x: 676, startPoint y: 221, endPoint x: 592, endPoint y: 220, distance: 84.6
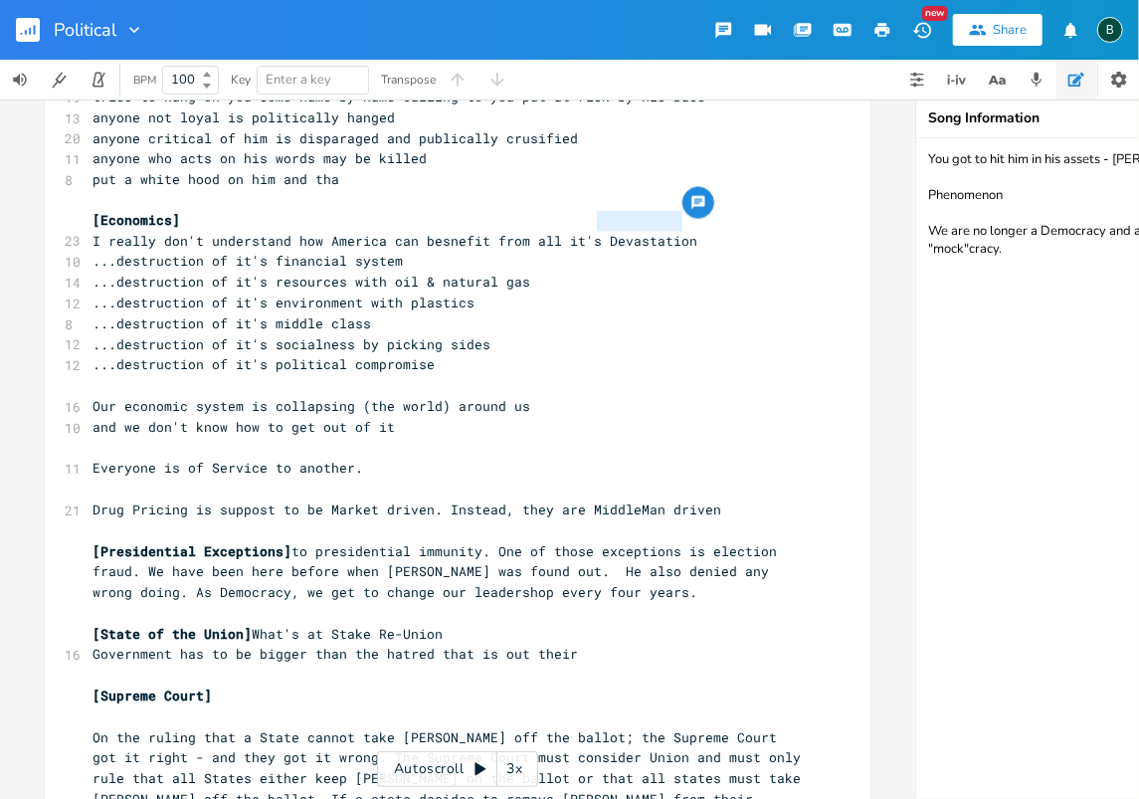
click at [592, 232] on pre "I really don't understand how America can besnefit from all it's Devastation" at bounding box center [448, 242] width 718 height 21
type textarea "Devastation"
click at [1032, 287] on textarea "You got to hit him in his assets - [PERSON_NAME] Phenomenon We are no longer a …" at bounding box center [1115, 468] width 398 height 661
drag, startPoint x: 999, startPoint y: 283, endPoint x: 927, endPoint y: 290, distance: 72.1
click at [927, 290] on textarea "You got to hit him in his assets - [PERSON_NAME] Phenomenon We are no longer a …" at bounding box center [1115, 468] width 398 height 661
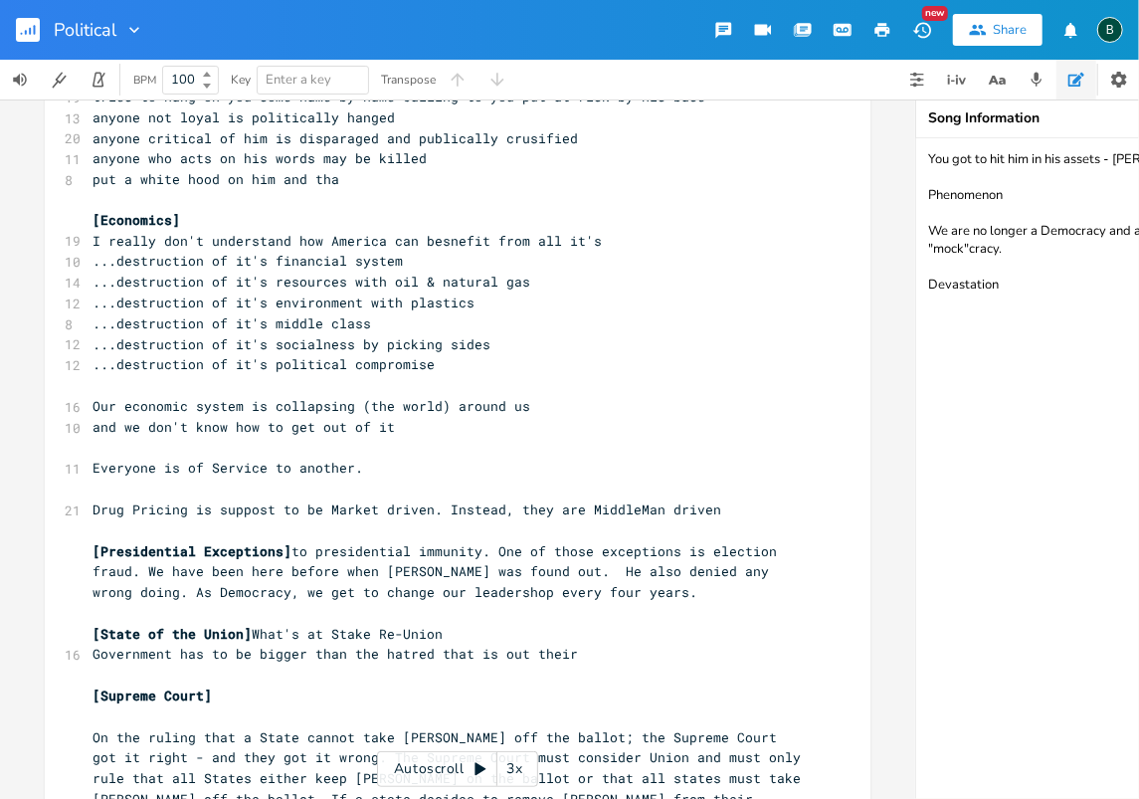
type textarea "You got to hit him in his assets - [PERSON_NAME] Phenomenon We are no longer a …"
click at [589, 233] on span "I really don't understand how America can besnefit from all it's" at bounding box center [347, 242] width 509 height 18
type textarea "​"
paste textarea
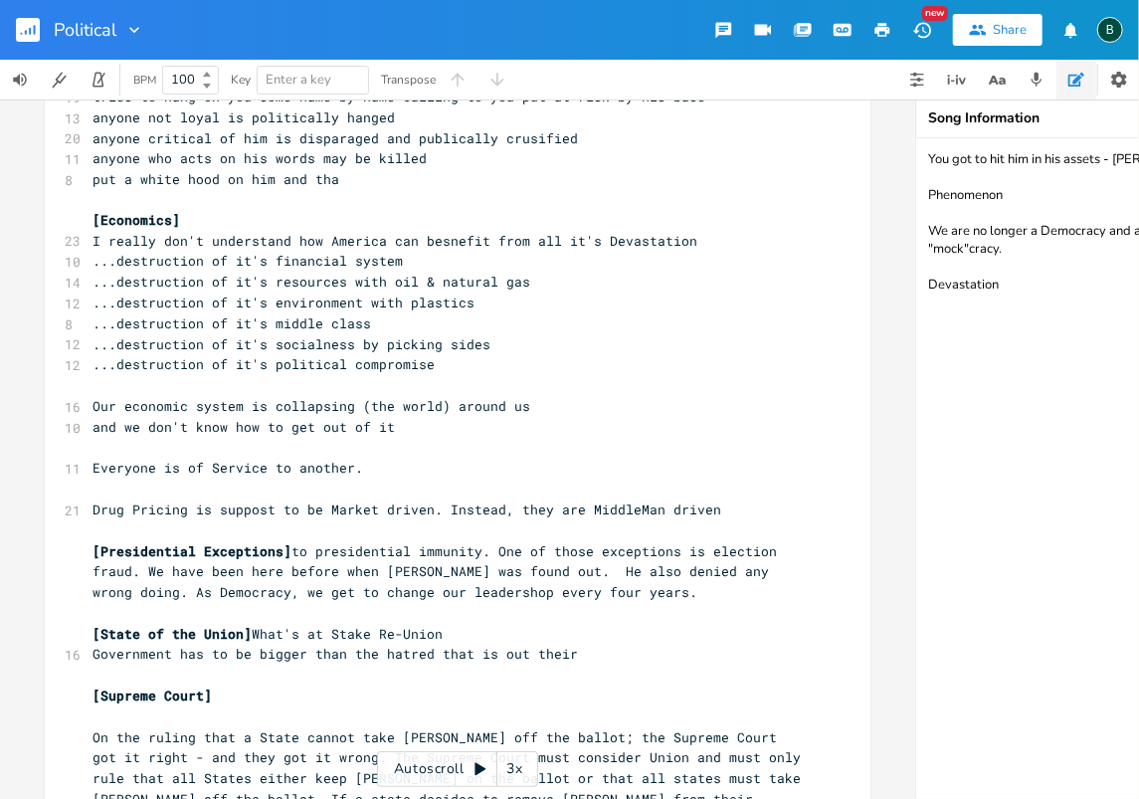
drag, startPoint x: 1001, startPoint y: 284, endPoint x: 915, endPoint y: 292, distance: 86.0
click at [916, 292] on textarea "You got to hit him in his assets - [PERSON_NAME] Phenomenon We are no longer a …" at bounding box center [1115, 468] width 398 height 661
type textarea "You got to hit him in his assets - [PERSON_NAME] Phenomenon We are no longer a …"
type textarea "Devastation"
drag, startPoint x: 677, startPoint y: 224, endPoint x: 593, endPoint y: 221, distance: 84.6
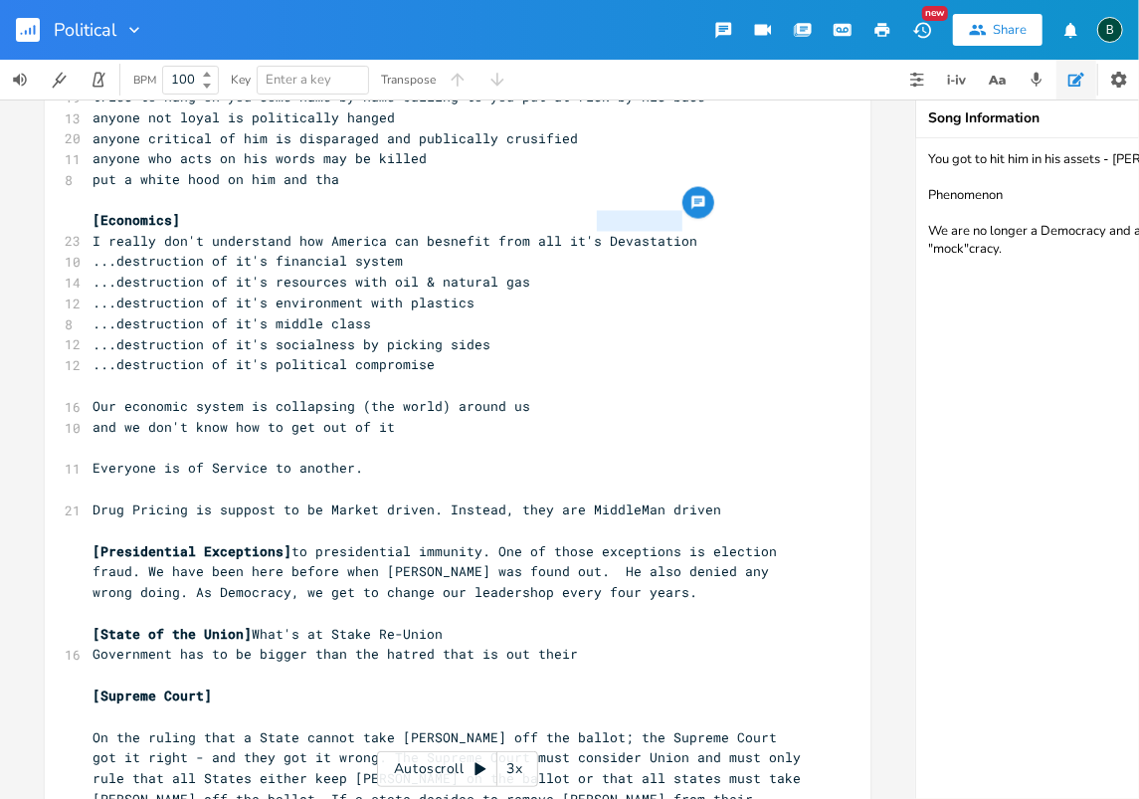
click at [593, 232] on pre "I really don't understand how America can besnefit from all it's Devastation" at bounding box center [448, 242] width 718 height 21
type textarea "You got to hit him in his assets - [PERSON_NAME] Phenomenon We are no longer a …"
drag, startPoint x: 998, startPoint y: 285, endPoint x: 924, endPoint y: 284, distance: 73.6
click at [924, 284] on textarea "You got to hit him in his assets - [PERSON_NAME] Phenomenon We are no longer a …" at bounding box center [1115, 468] width 398 height 661
type textarea "Devastation"
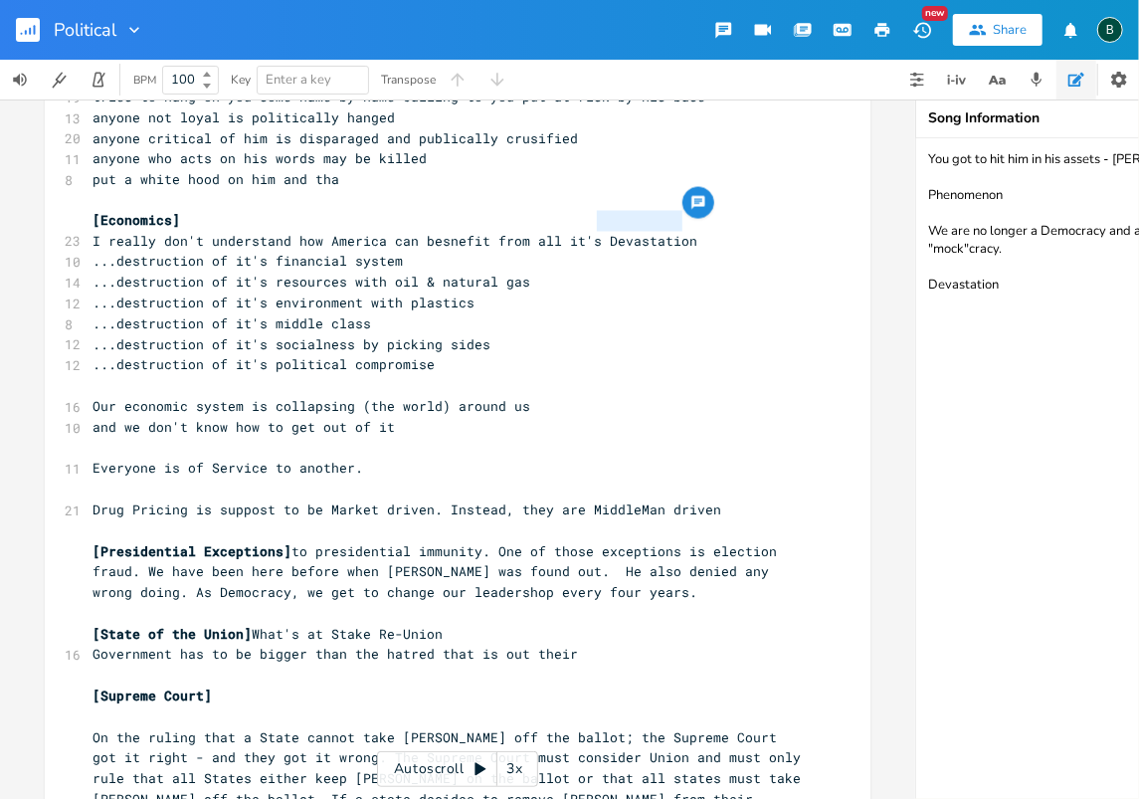
drag, startPoint x: 1003, startPoint y: 285, endPoint x: 910, endPoint y: 288, distance: 92.6
click at [910, 288] on div "Devastation x [Rank Choice Voting] [Wealth Distribution to everyone] [Re-balanc…" at bounding box center [569, 448] width 1139 height 699
type textarea "You got to hit him in his assets - [PERSON_NAME] Phenomenon We are no longer a …"
type textarea "Devastation"
type textarea "destruction"
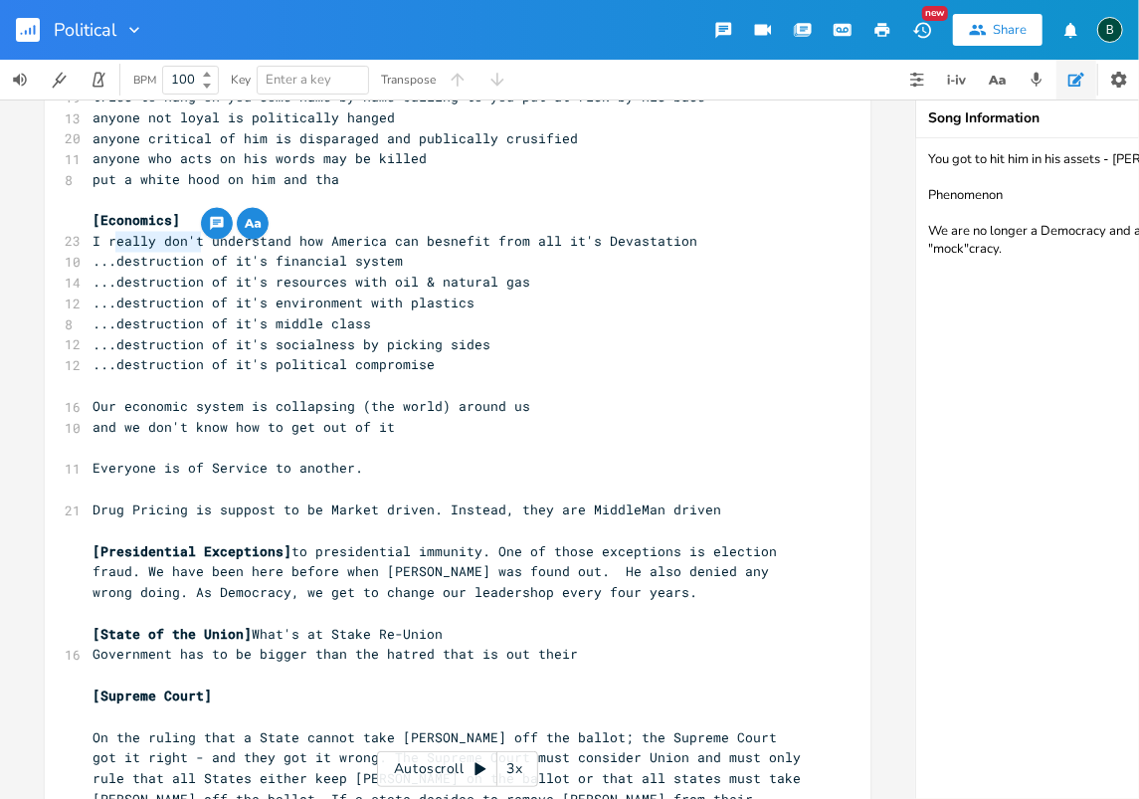
drag, startPoint x: 195, startPoint y: 244, endPoint x: 110, endPoint y: 241, distance: 84.6
click at [110, 253] on span "...destruction of it's financial system" at bounding box center [248, 262] width 310 height 18
type textarea "destruction"
drag, startPoint x: 194, startPoint y: 263, endPoint x: 139, endPoint y: 266, distance: 54.8
click at [113, 274] on span "...destruction of it's resources with oil & natural gas" at bounding box center [312, 283] width 438 height 18
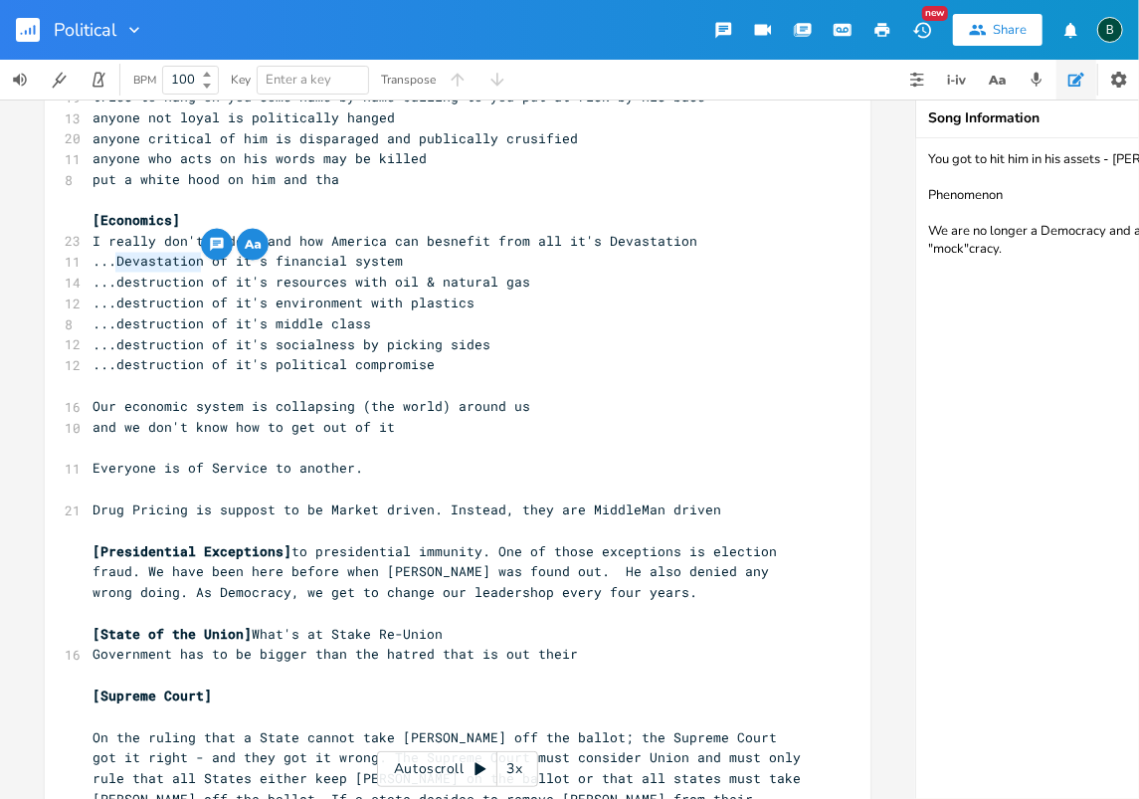
paste textarea
type textarea "destruction"
drag, startPoint x: 192, startPoint y: 282, endPoint x: 141, endPoint y: 285, distance: 50.8
click at [112, 294] on span "...destruction of it's environment with plastics" at bounding box center [284, 303] width 382 height 18
paste textarea
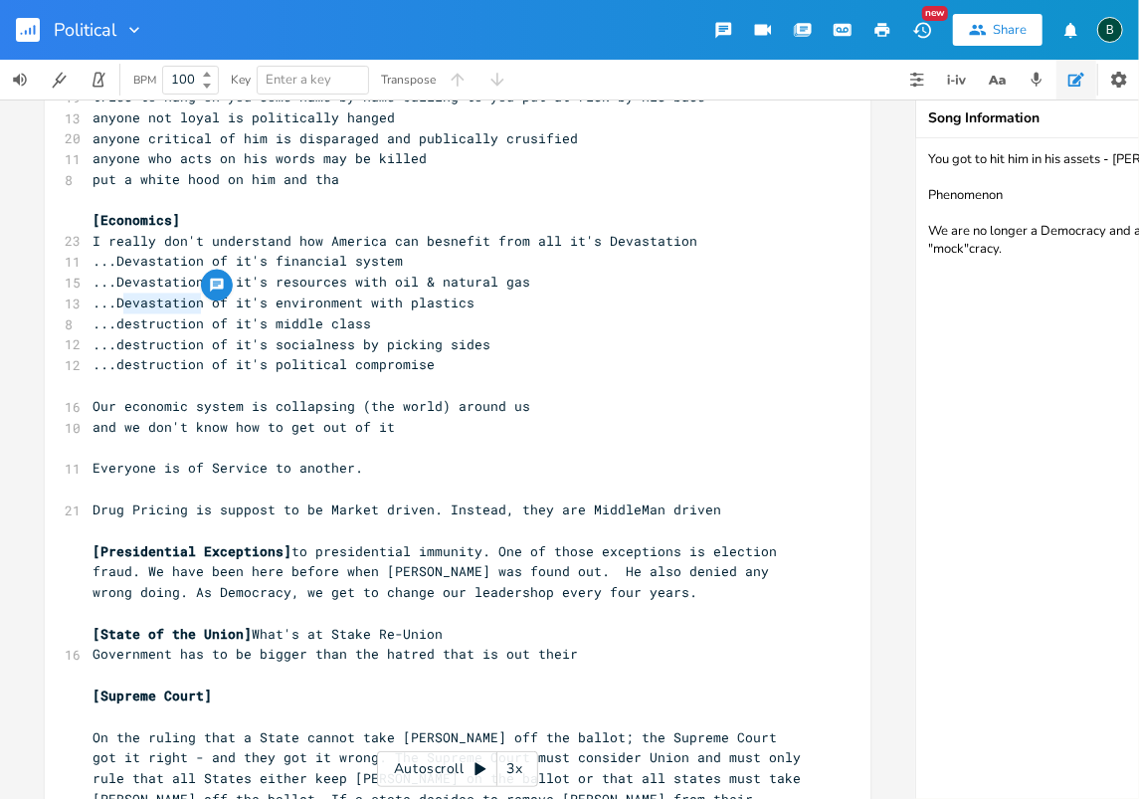
type textarea "destruction"
drag, startPoint x: 194, startPoint y: 302, endPoint x: 111, endPoint y: 306, distance: 82.7
click at [111, 315] on span "...destruction of it's middle class" at bounding box center [232, 324] width 279 height 18
paste textarea
type textarea "destruction"
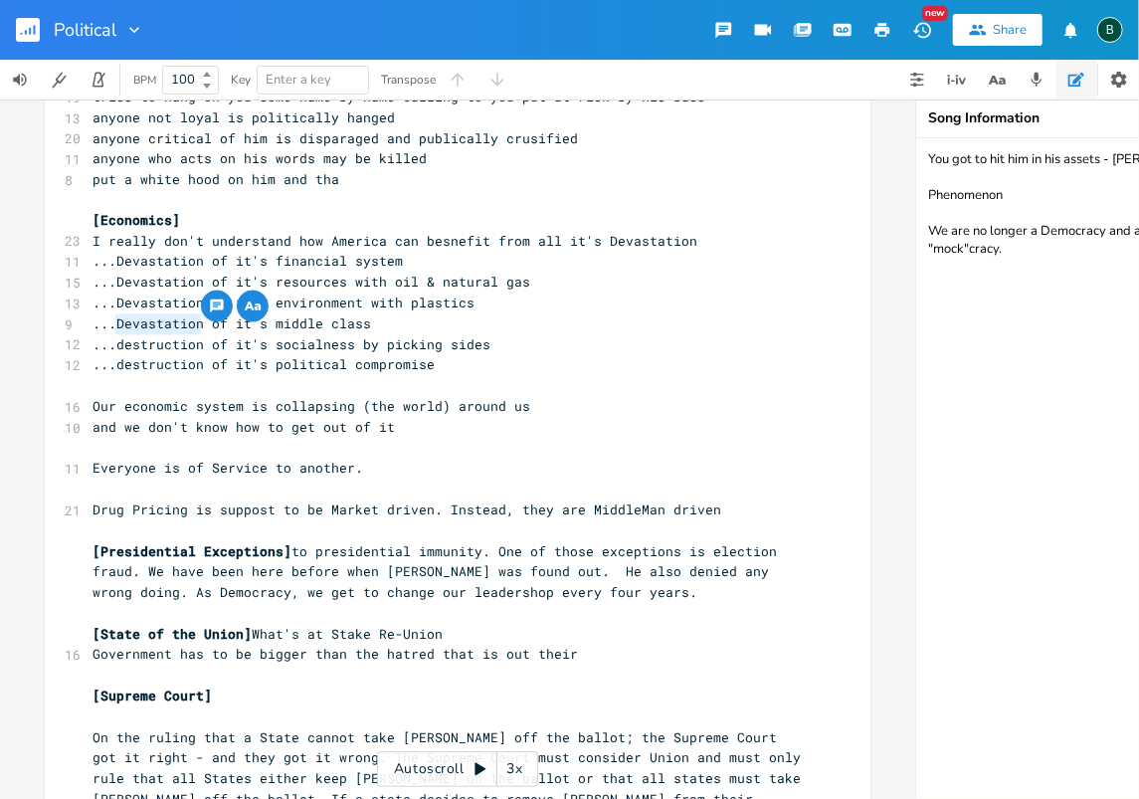
drag, startPoint x: 195, startPoint y: 320, endPoint x: 133, endPoint y: 323, distance: 61.7
click at [113, 336] on span "...destruction of it's socialness by picking sides" at bounding box center [292, 345] width 398 height 18
paste textarea
type textarea "destruction"
drag, startPoint x: 193, startPoint y: 346, endPoint x: 129, endPoint y: 344, distance: 63.7
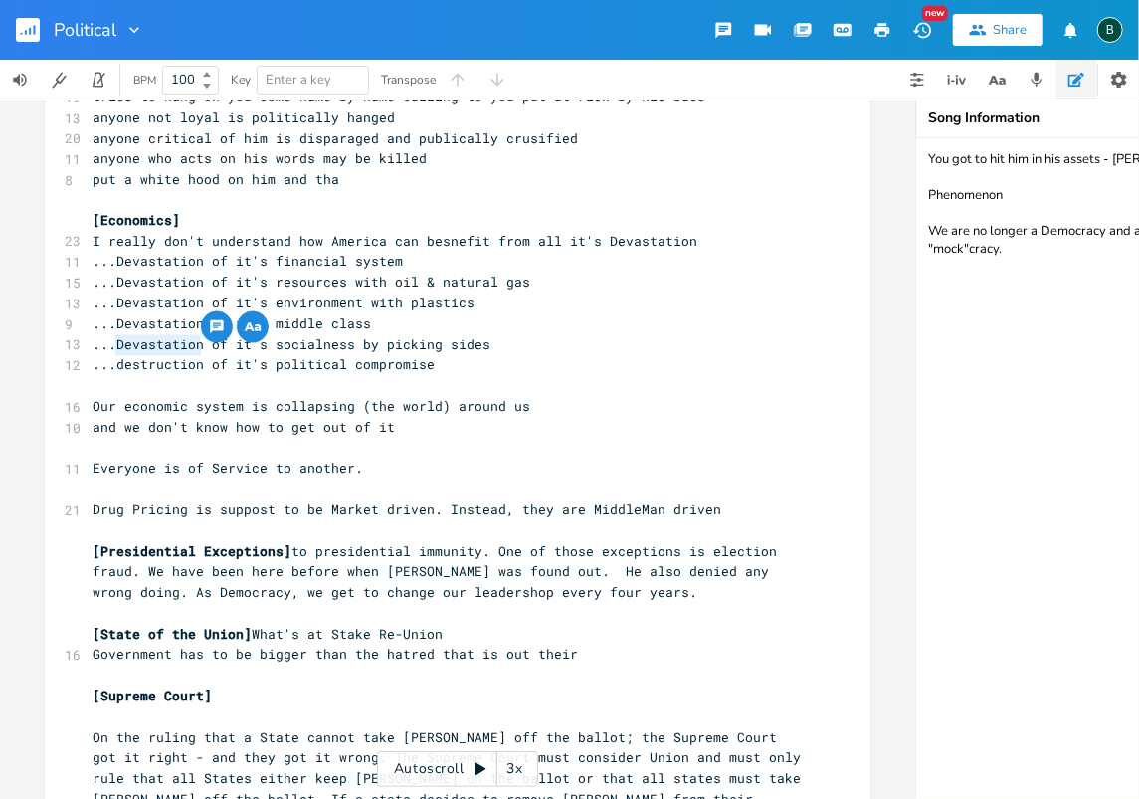
click at [112, 356] on span "...destruction of it's political compromise" at bounding box center [264, 365] width 342 height 18
